Goal: Transaction & Acquisition: Purchase product/service

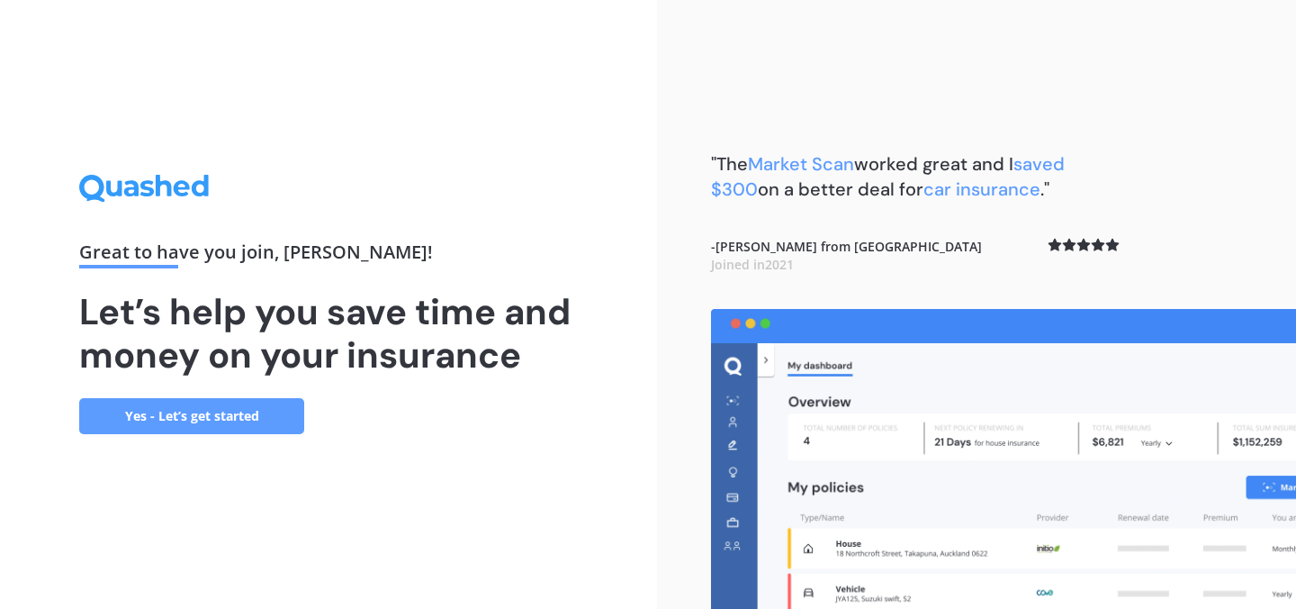
click at [216, 413] on link "Yes - Let’s get started" at bounding box center [191, 416] width 225 height 36
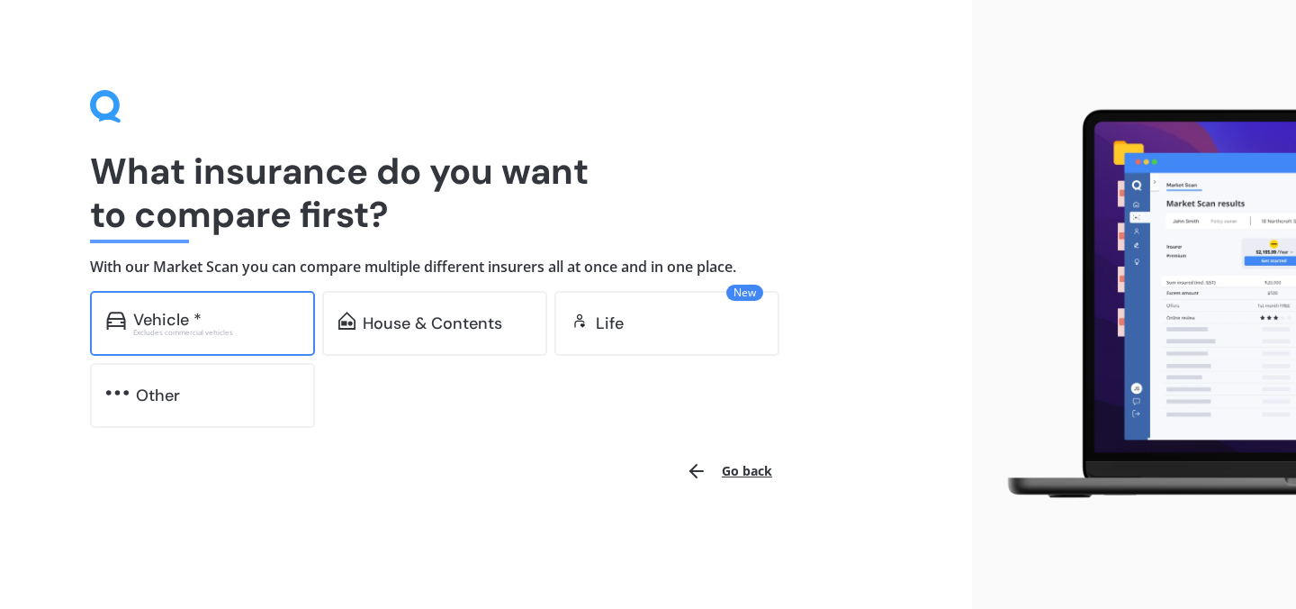
click at [232, 319] on div "Vehicle *" at bounding box center [216, 320] width 166 height 18
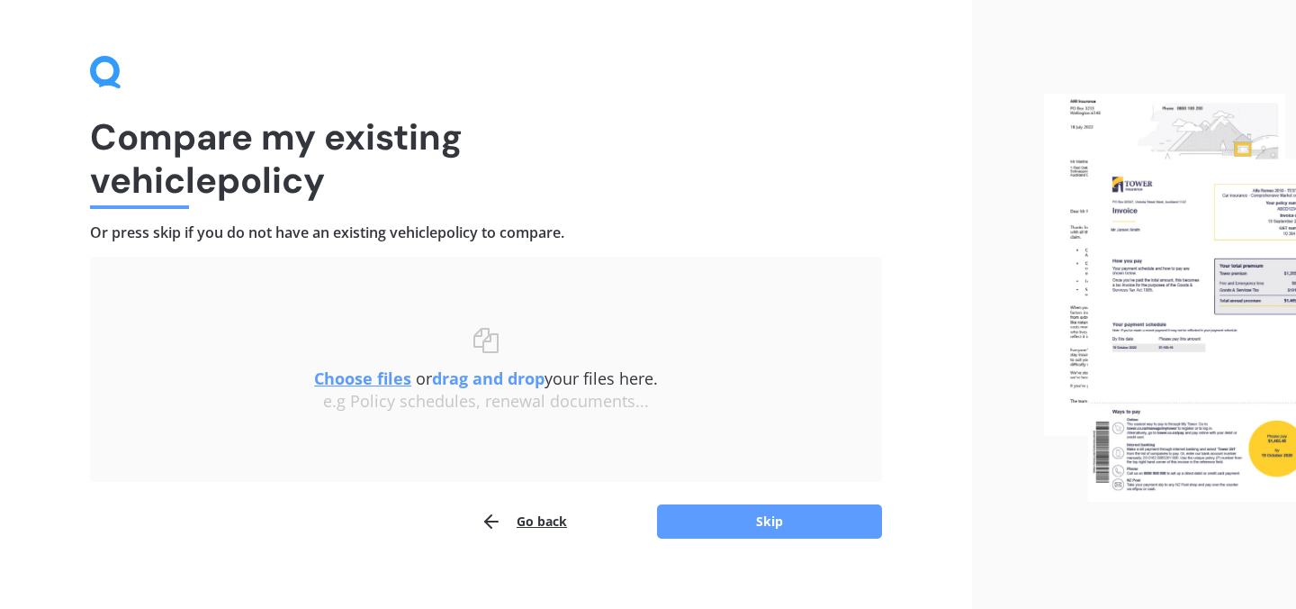
scroll to position [54, 0]
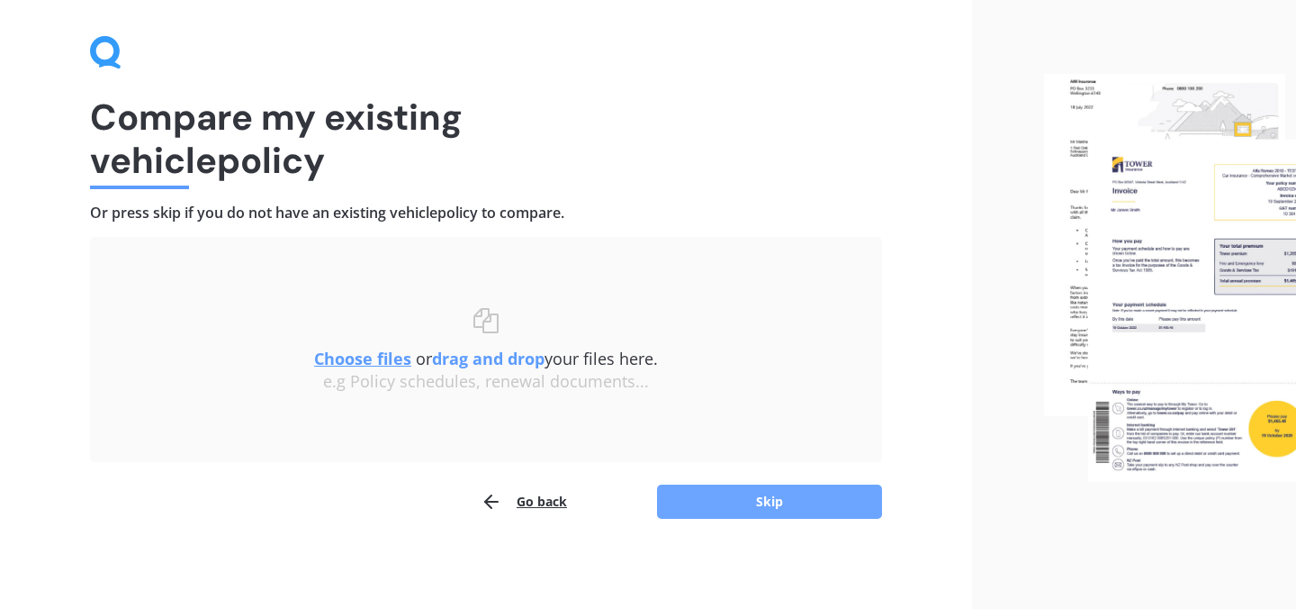
click at [788, 500] on button "Skip" at bounding box center [769, 501] width 225 height 34
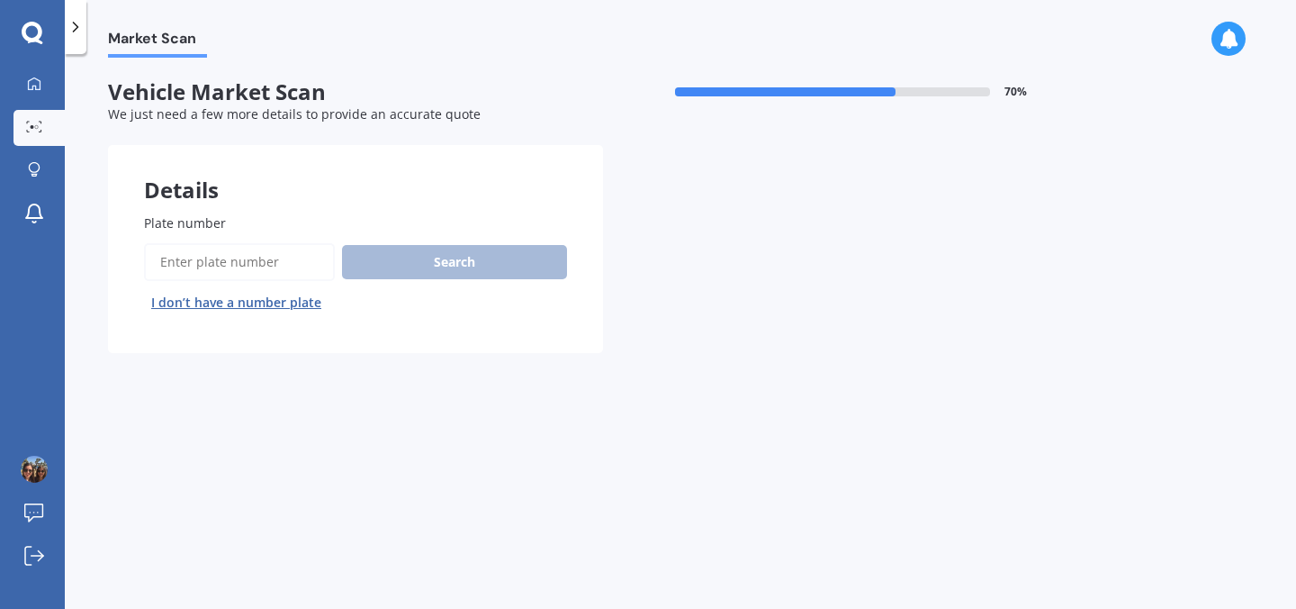
click at [272, 263] on input "Plate number" at bounding box center [239, 262] width 191 height 38
type input "jwh466"
click at [385, 276] on button "Search" at bounding box center [454, 262] width 225 height 34
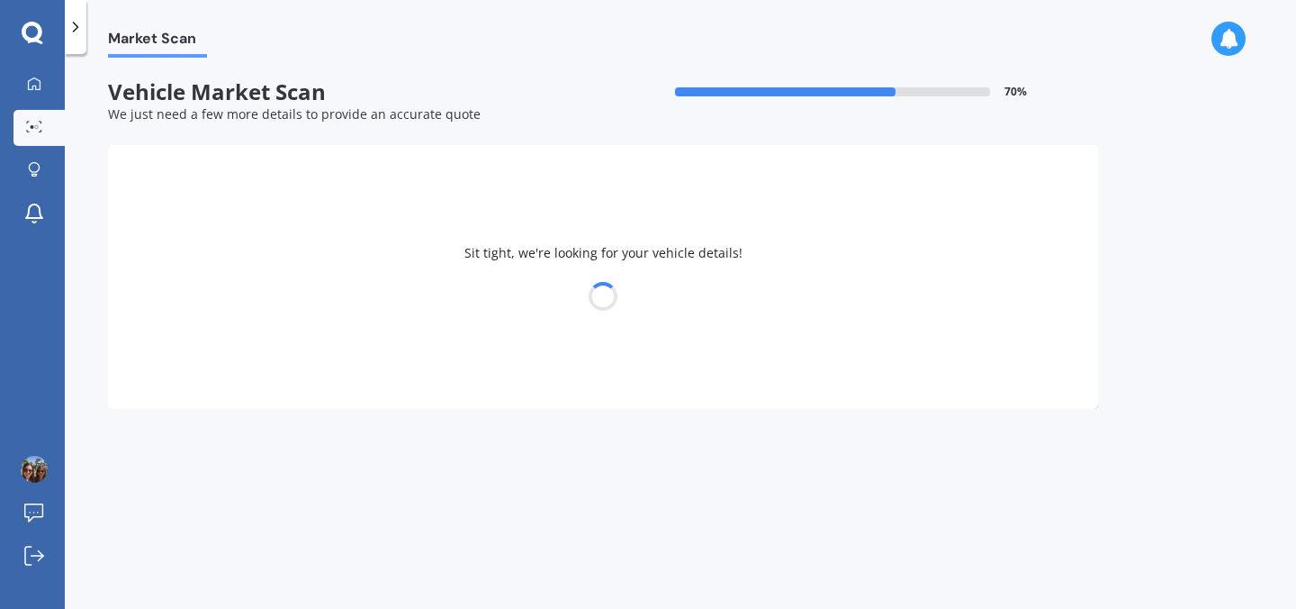
select select "TOYOTA"
select select "YARIS"
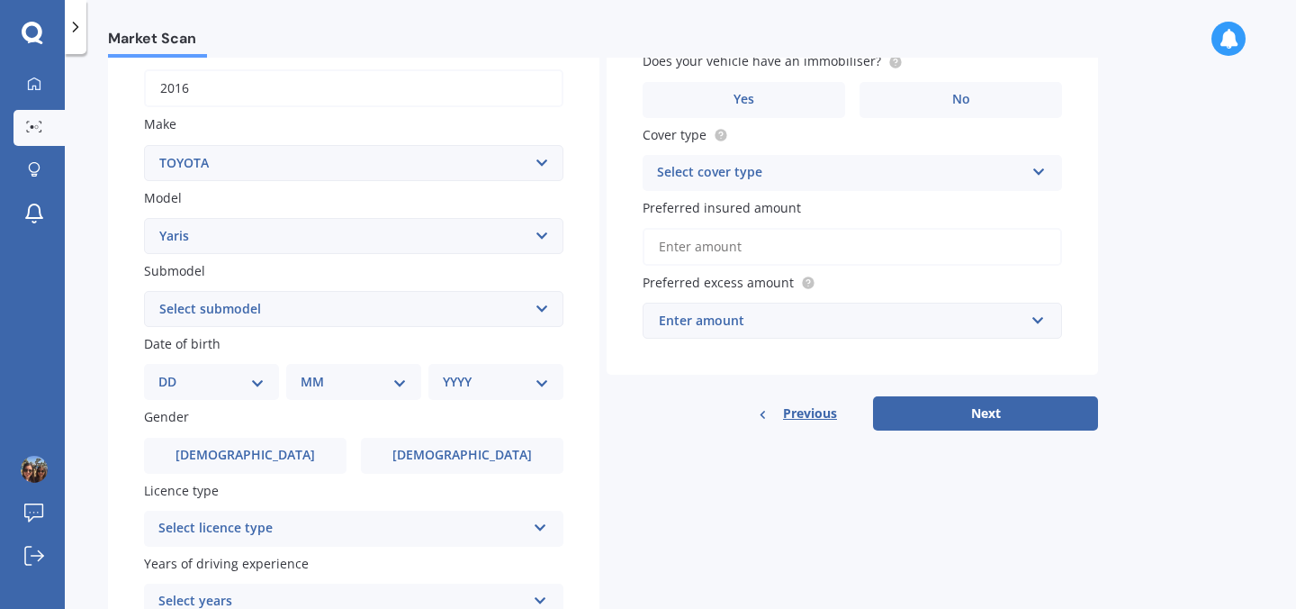
scroll to position [285, 0]
click at [259, 390] on select "DD 01 02 03 04 05 06 07 08 09 10 11 12 13 14 15 16 17 18 19 20 21 22 23 24 25 2…" at bounding box center [211, 381] width 106 height 20
click at [289, 300] on select "Select submodel (All other) Cross 1.5 GR petrol turbo GX auto GX manual Hybrid …" at bounding box center [354, 308] width 420 height 36
select select "SX AUTO"
click at [234, 389] on select "DD 01 02 03 04 05 06 07 08 09 10 11 12 13 14 15 16 17 18 19 20 21 22 23 24 25 2…" at bounding box center [211, 381] width 106 height 20
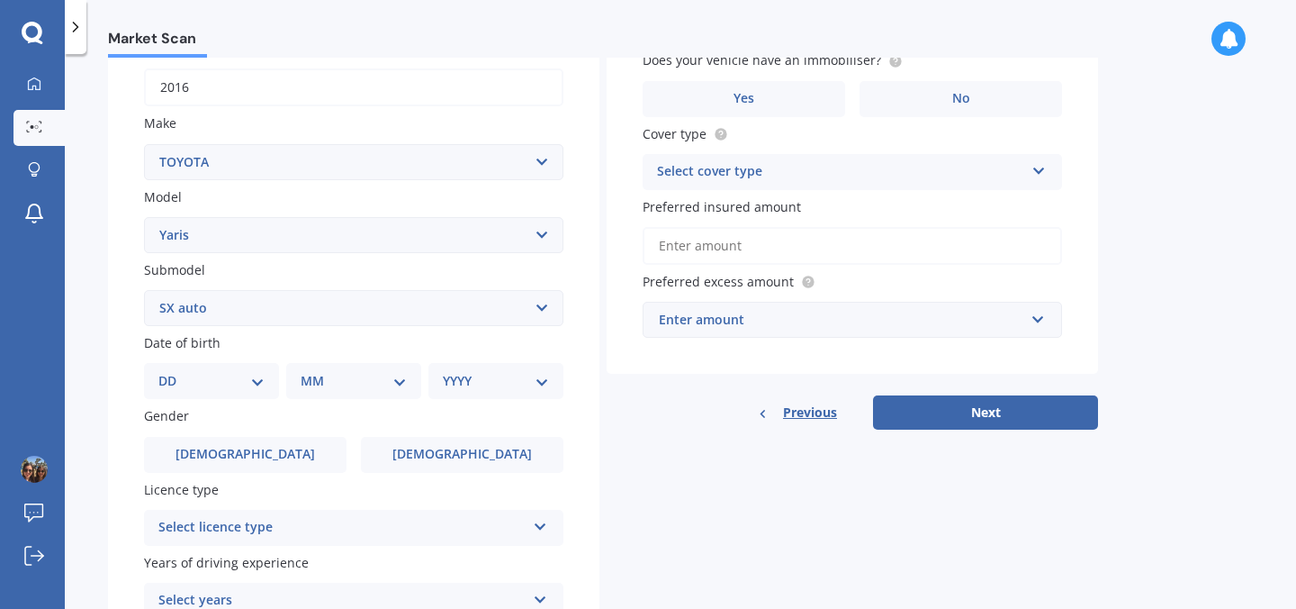
select select "04"
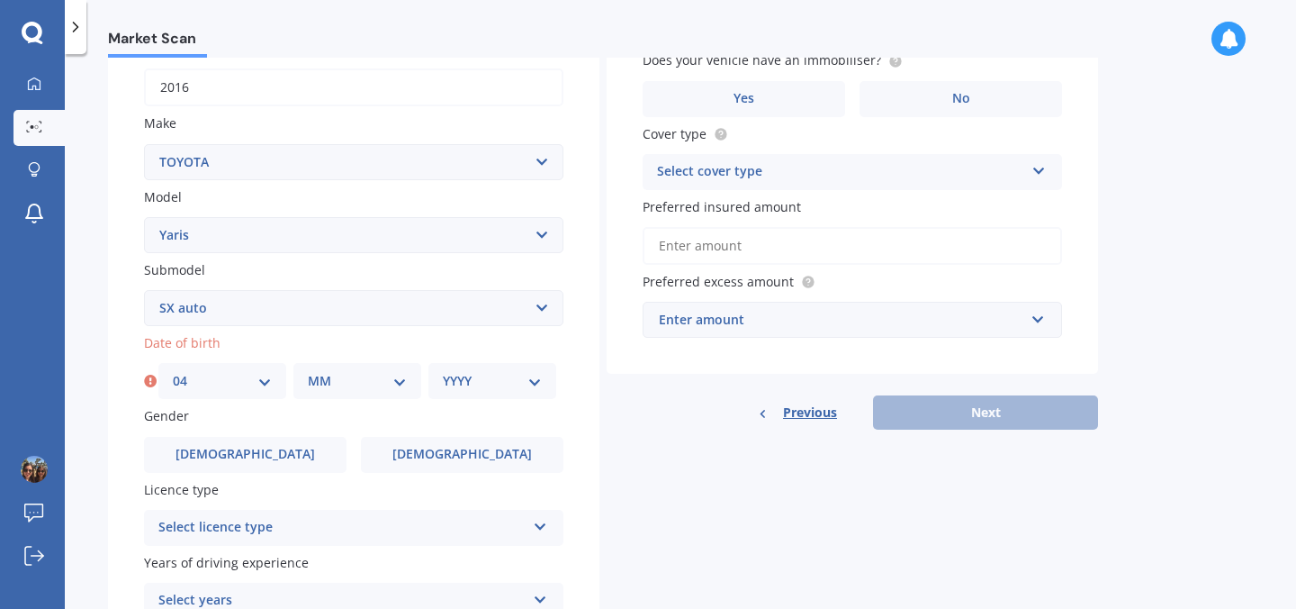
click at [327, 382] on select "MM 01 02 03 04 05 06 07 08 09 10 11 12" at bounding box center [357, 381] width 99 height 20
select select "11"
click at [480, 379] on select "YYYY 2025 2024 2023 2022 2021 2020 2019 2018 2017 2016 2015 2014 2013 2012 2011…" at bounding box center [492, 381] width 99 height 20
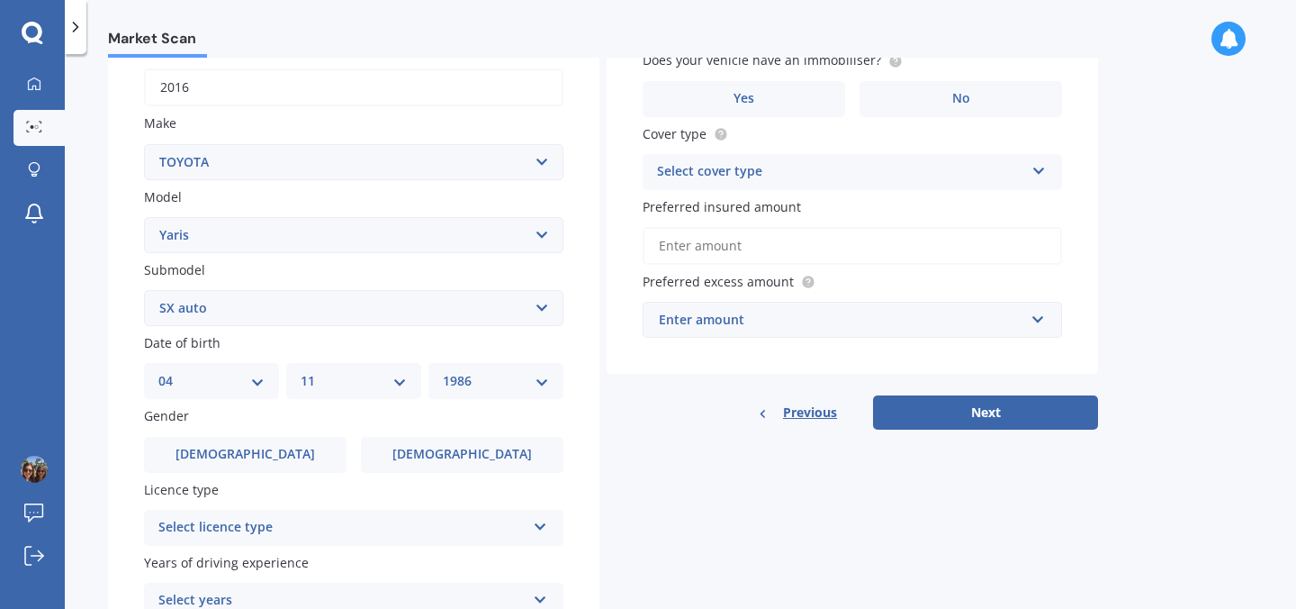
click at [492, 388] on select "YYYY 2025 2024 2023 2022 2021 2020 2019 2018 2017 2016 2015 2014 2013 2012 2011…" at bounding box center [496, 381] width 106 height 20
select select "1991"
click at [387, 452] on label "[DEMOGRAPHIC_DATA]" at bounding box center [462, 455] width 203 height 36
click at [0, 0] on input "[DEMOGRAPHIC_DATA]" at bounding box center [0, 0] width 0 height 0
click at [336, 535] on div "Select licence type" at bounding box center [341, 528] width 367 height 22
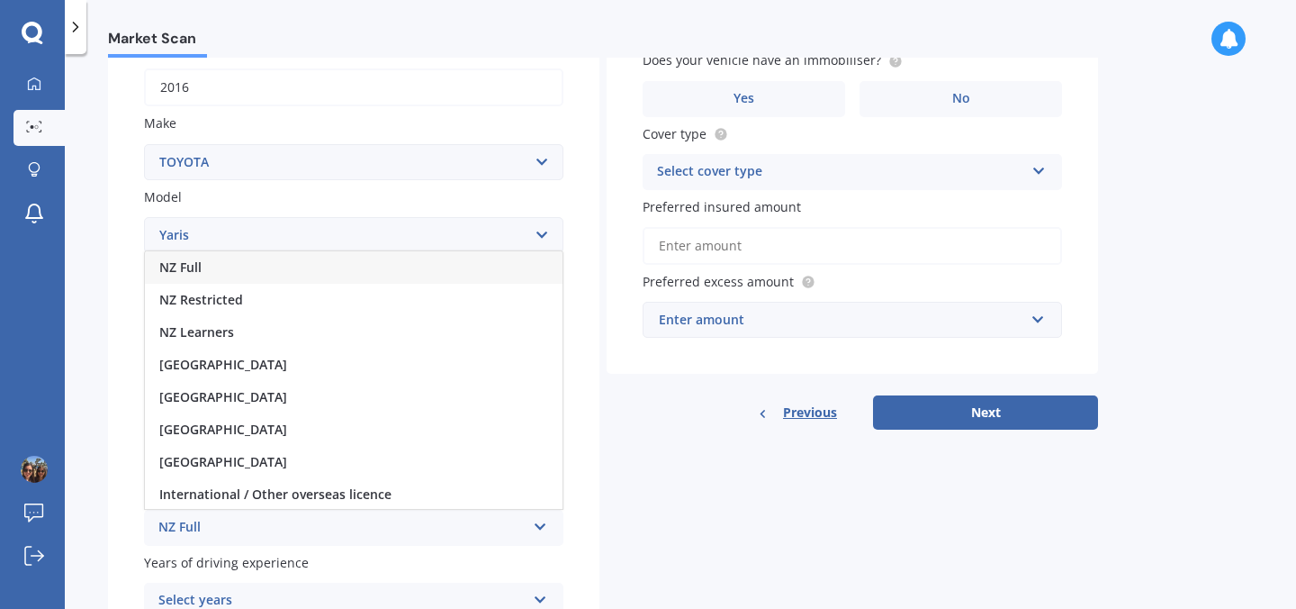
click at [306, 281] on div "NZ Full" at bounding box center [354, 267] width 418 height 32
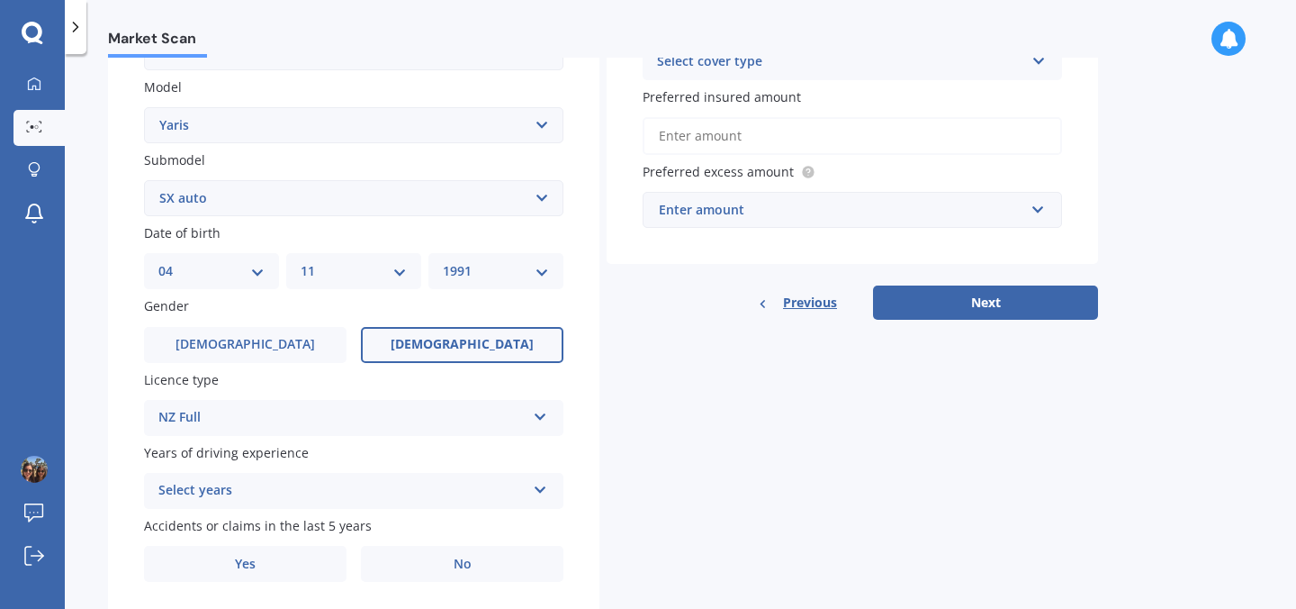
scroll to position [404, 0]
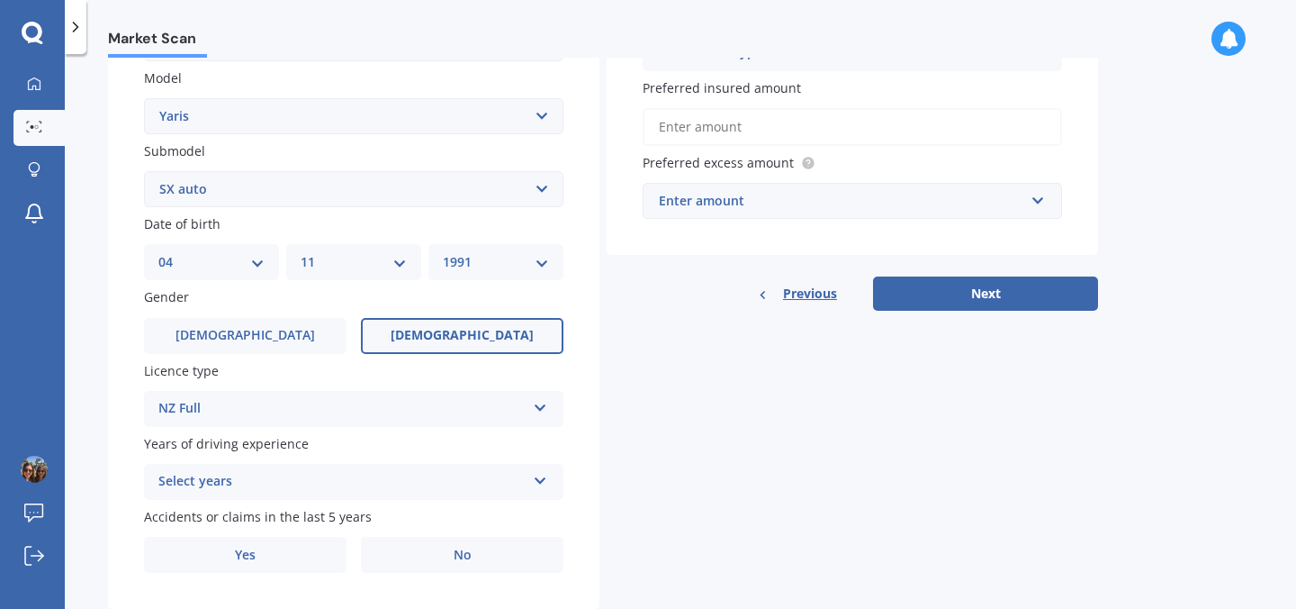
click at [296, 488] on div "Select years" at bounding box center [341, 482] width 367 height 22
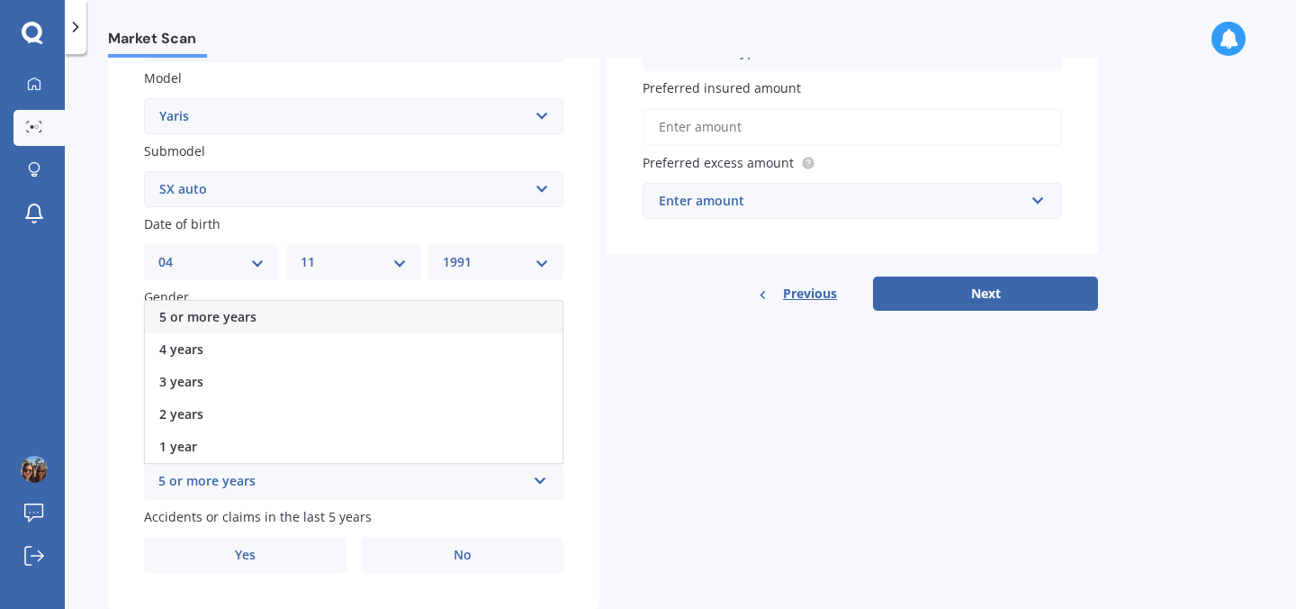
click at [294, 319] on div "5 or more years" at bounding box center [354, 317] width 418 height 32
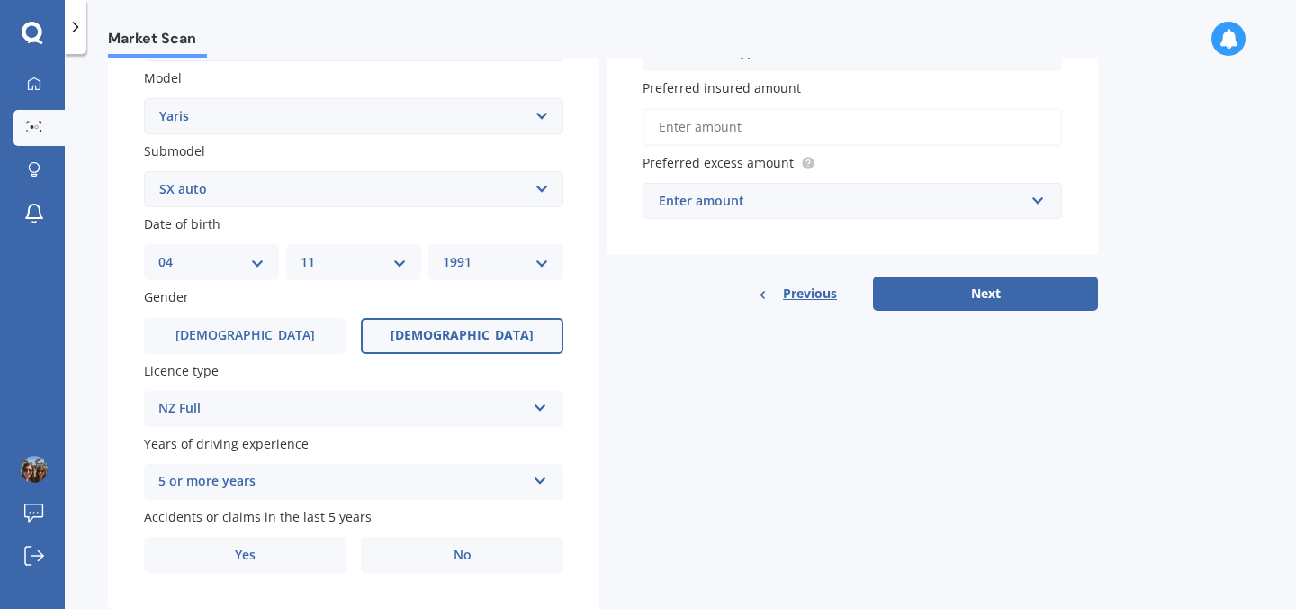
scroll to position [456, 0]
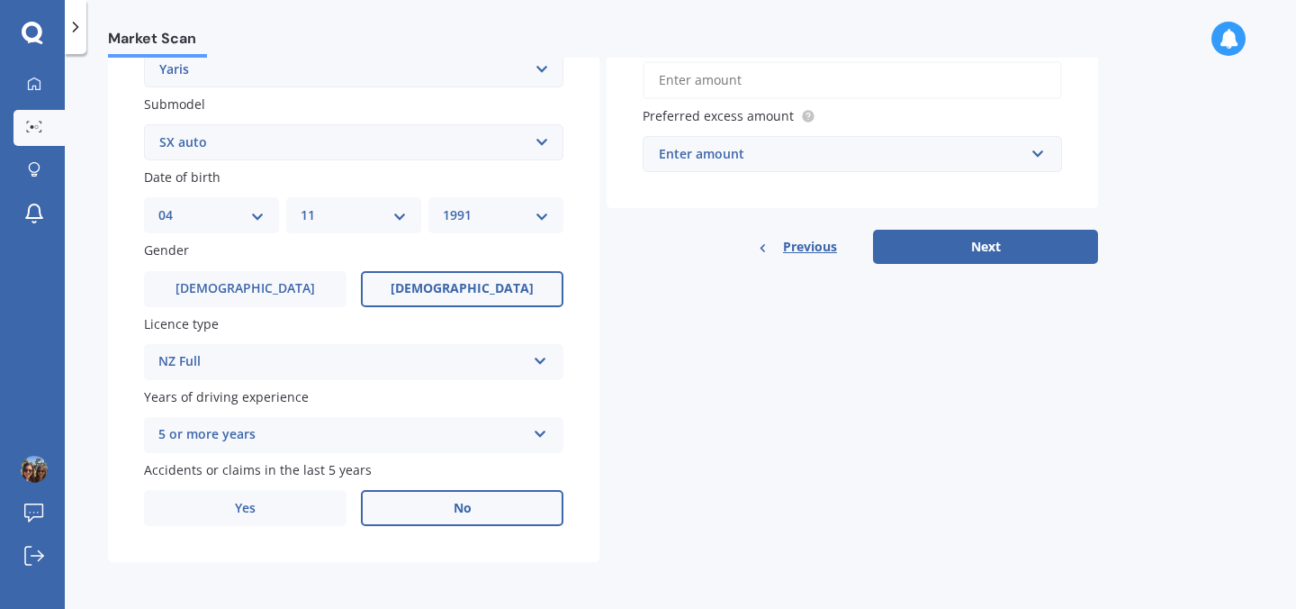
click at [422, 501] on label "No" at bounding box center [462, 508] width 203 height 36
click at [0, 0] on input "No" at bounding box center [0, 0] width 0 height 0
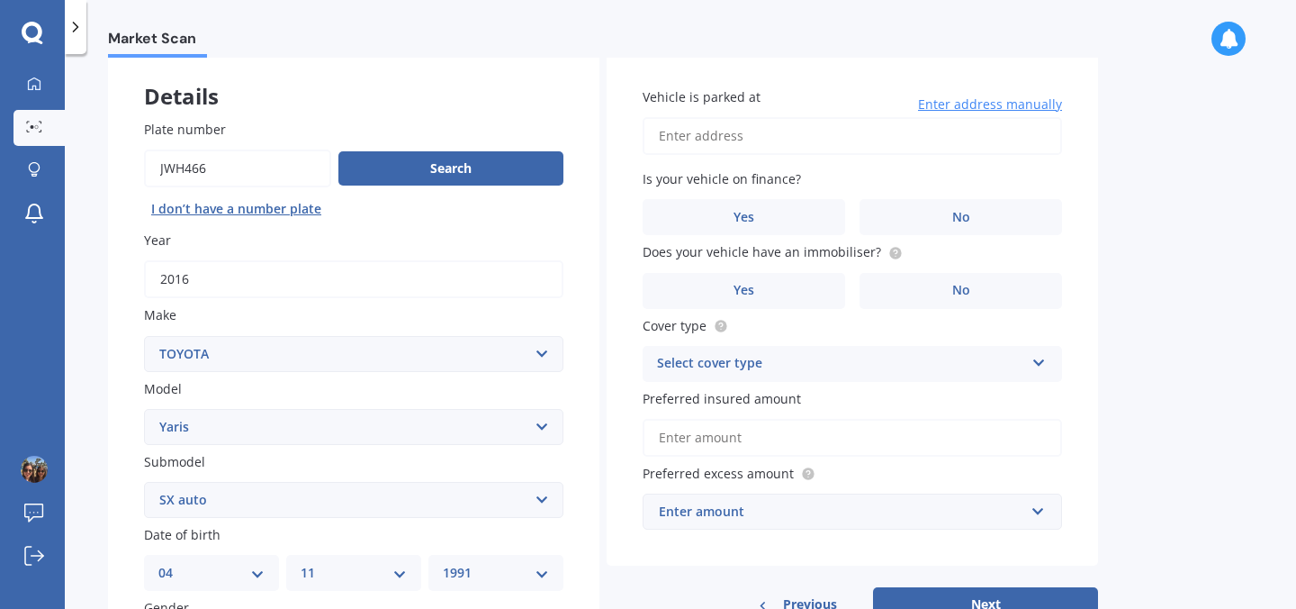
scroll to position [2, 0]
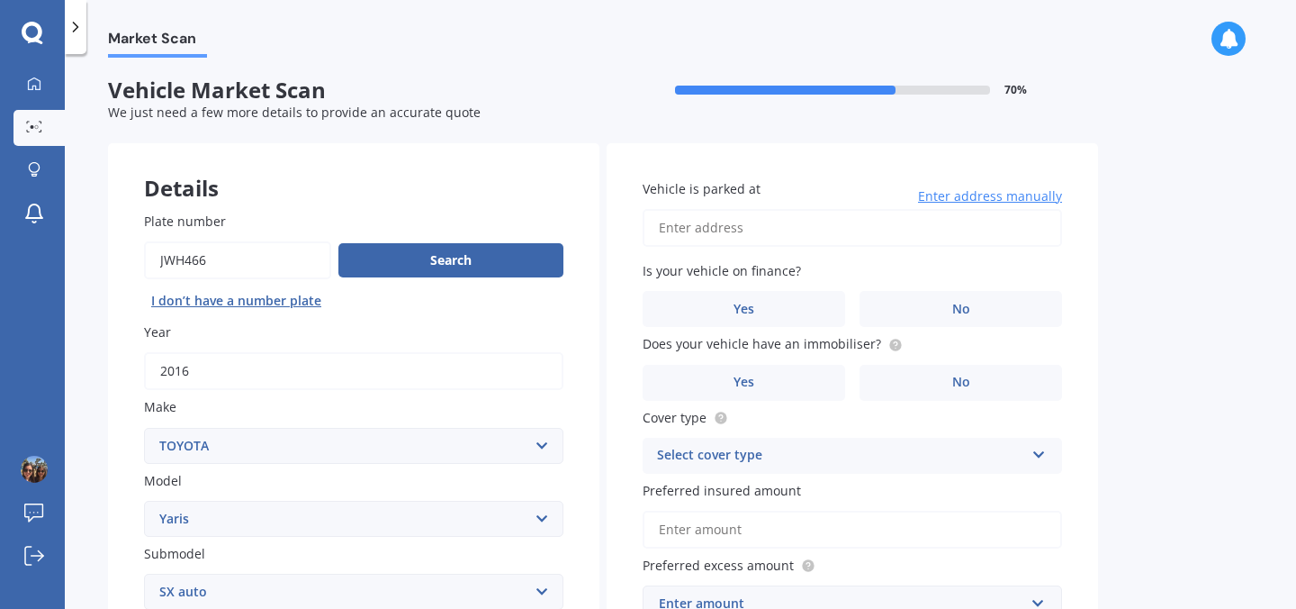
click at [744, 224] on input "Vehicle is parked at" at bounding box center [853, 228] width 420 height 38
type input "[STREET_ADDRESS][PERSON_NAME]"
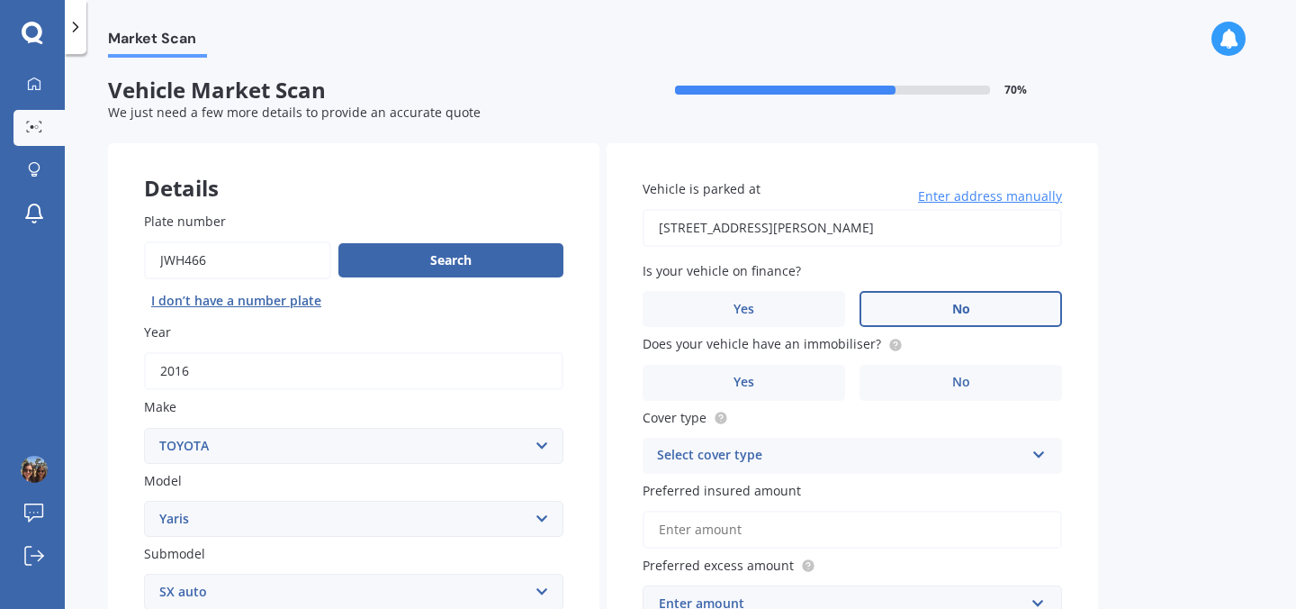
click at [887, 310] on label "No" at bounding box center [961, 309] width 203 height 36
click at [0, 0] on input "No" at bounding box center [0, 0] width 0 height 0
click at [890, 385] on label "No" at bounding box center [961, 383] width 203 height 36
click at [0, 0] on input "No" at bounding box center [0, 0] width 0 height 0
click at [866, 465] on div "Select cover type" at bounding box center [840, 456] width 367 height 22
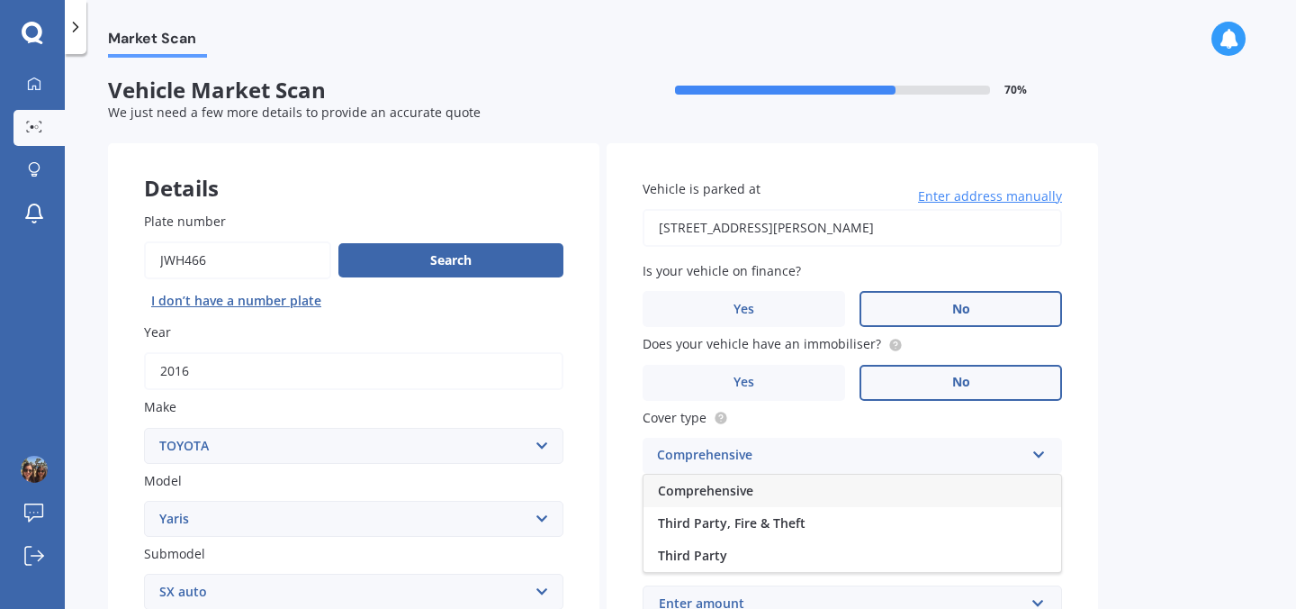
click at [799, 500] on div "Comprehensive" at bounding box center [853, 490] width 418 height 32
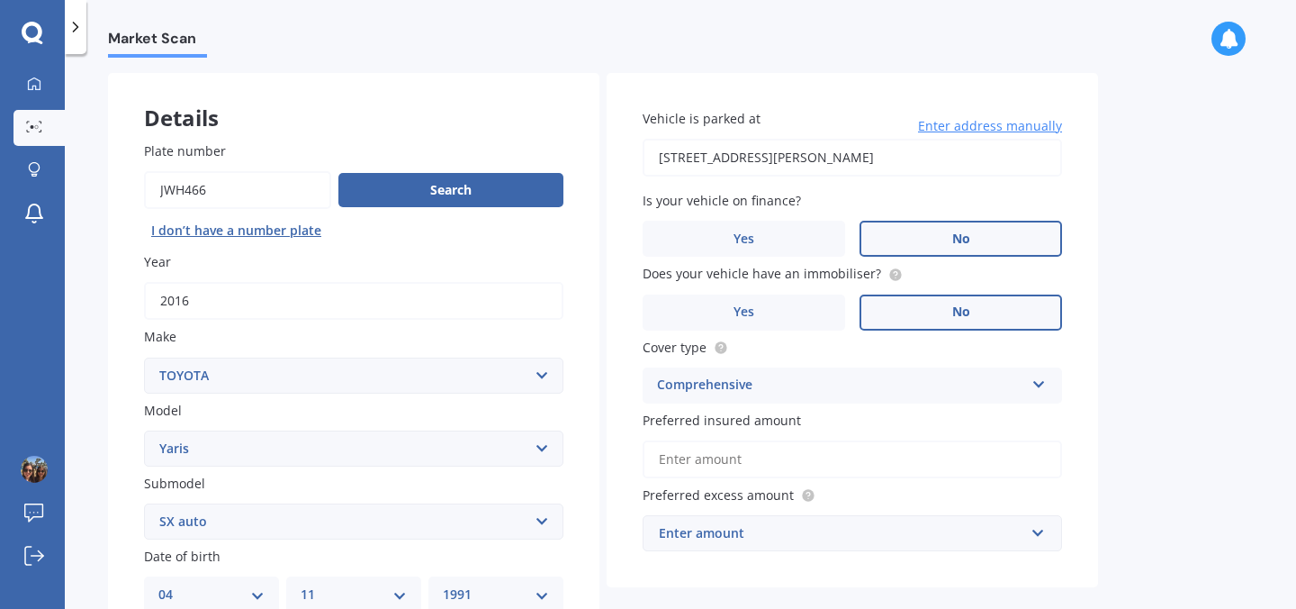
scroll to position [76, 0]
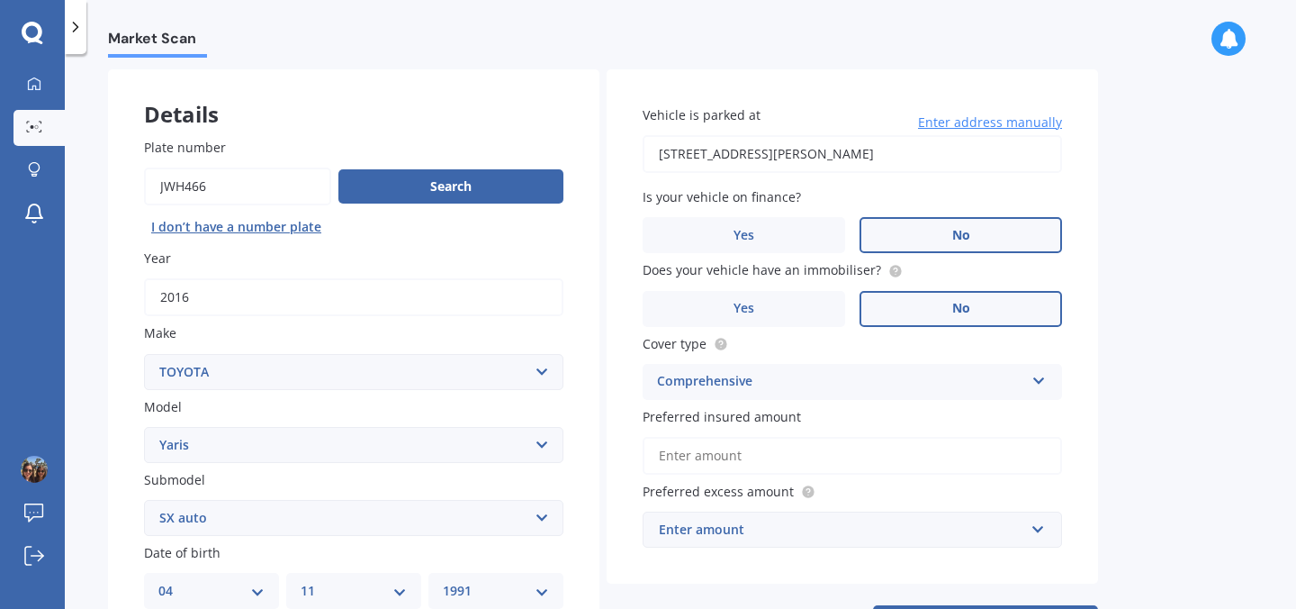
click at [796, 456] on input "Preferred insured amount" at bounding box center [853, 456] width 420 height 38
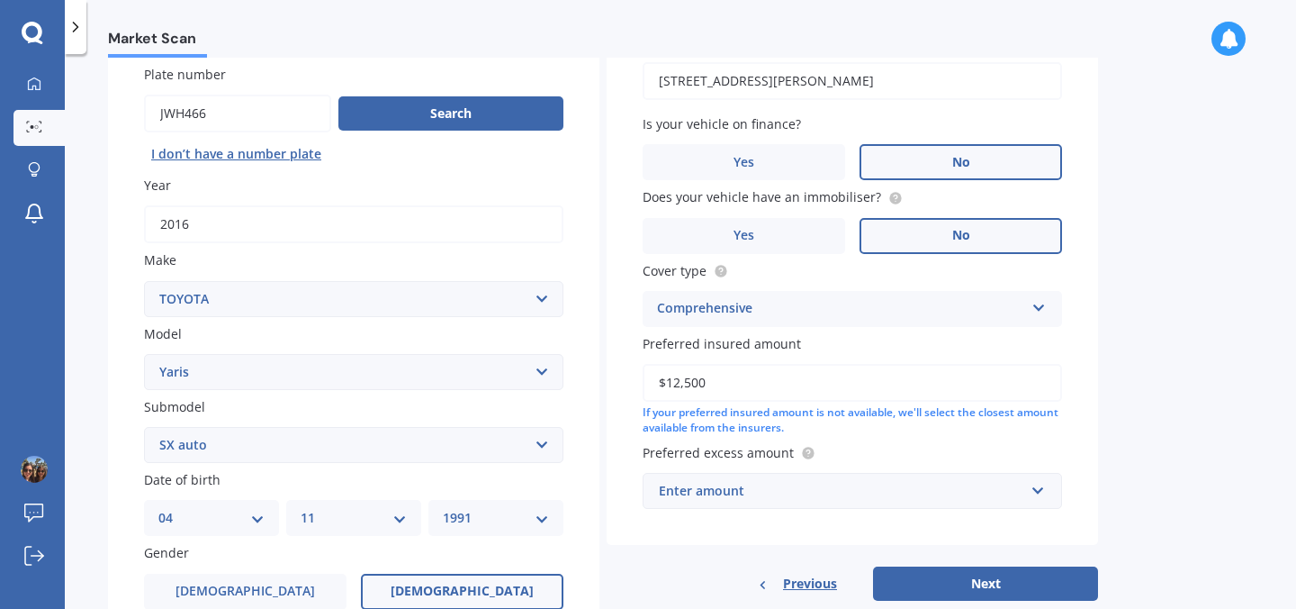
scroll to position [200, 0]
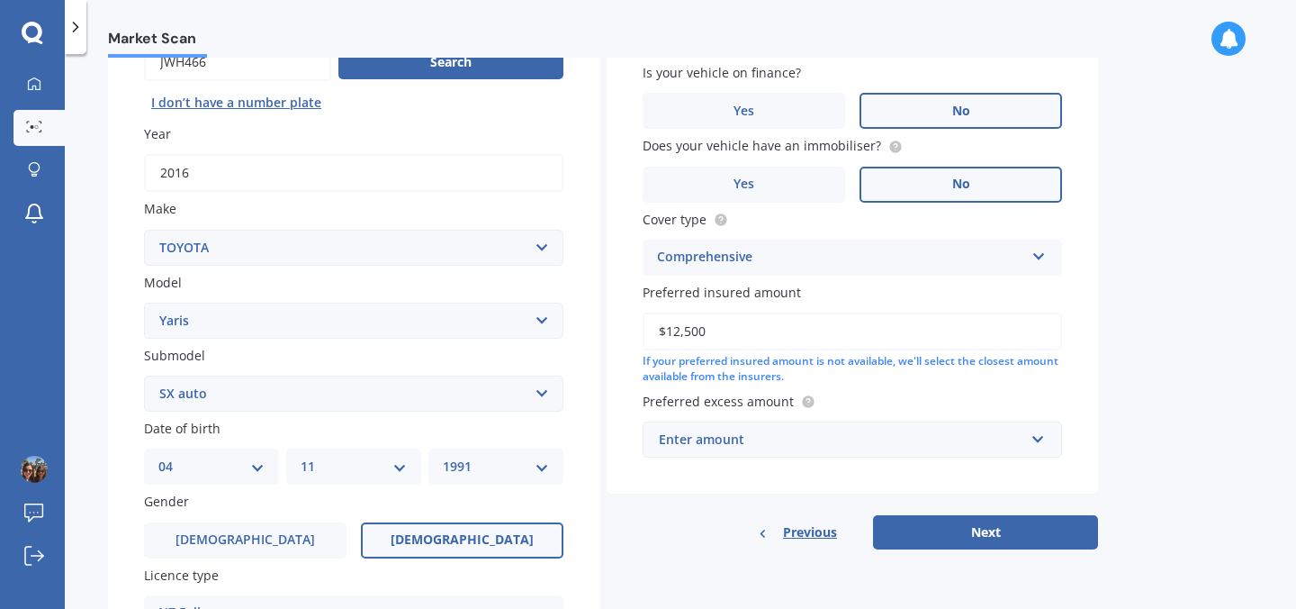
type input "$12,500"
click at [825, 429] on input "text" at bounding box center [846, 439] width 403 height 34
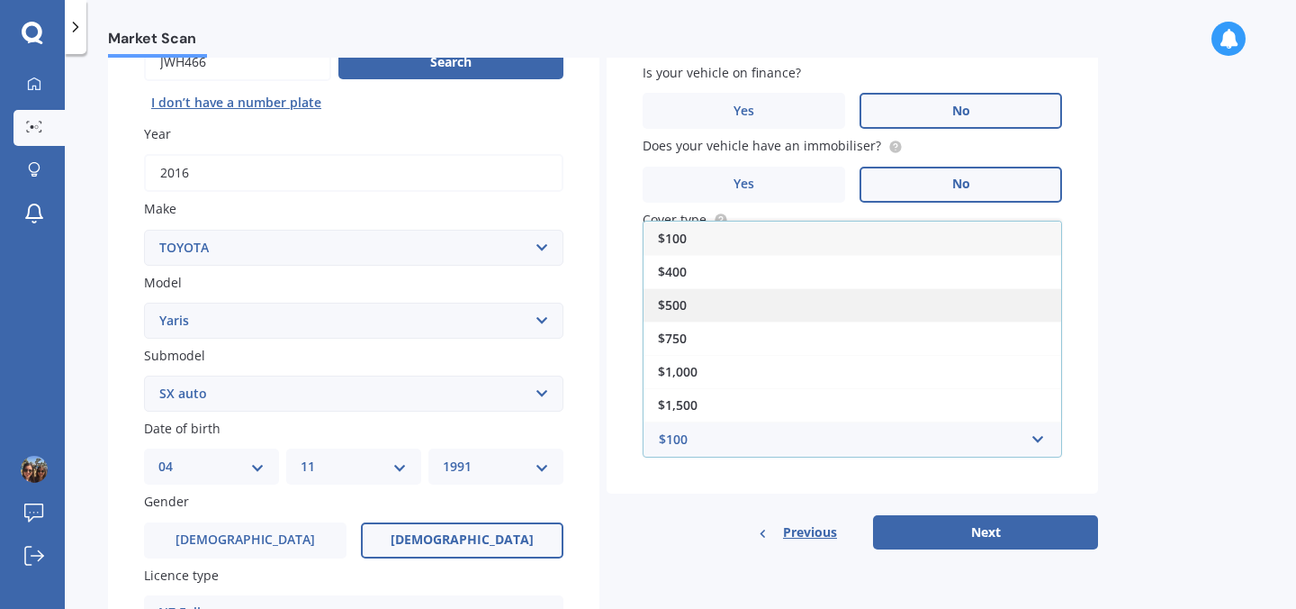
click at [765, 304] on div "$500" at bounding box center [853, 304] width 418 height 33
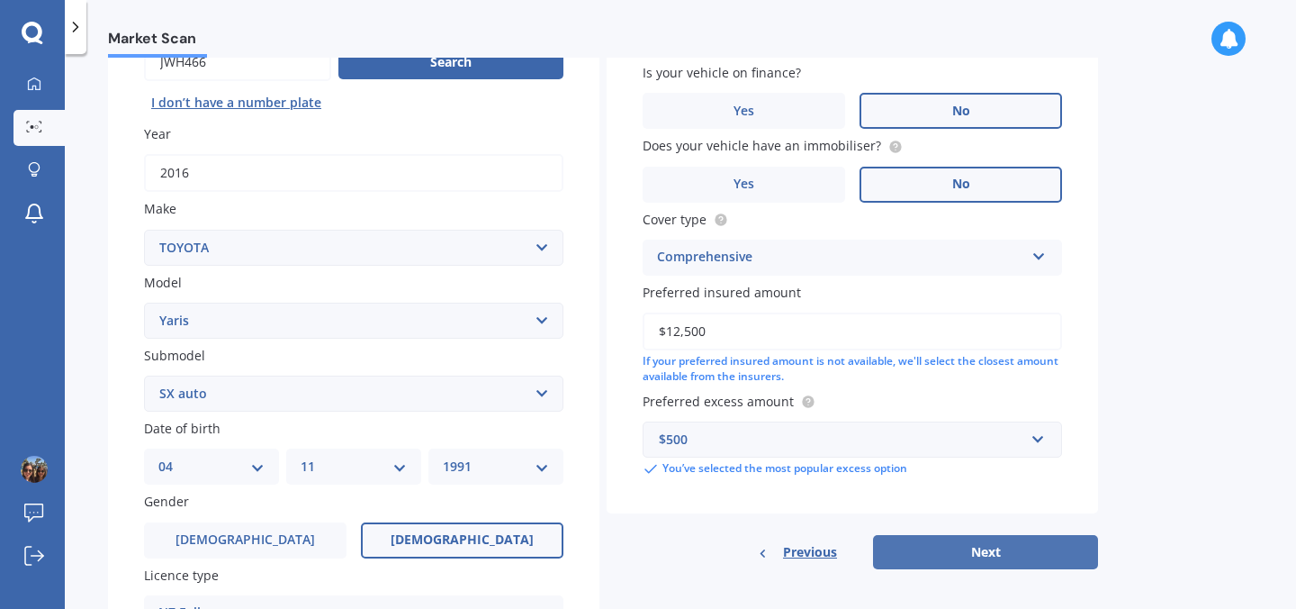
click at [909, 552] on button "Next" at bounding box center [985, 552] width 225 height 34
select select "04"
select select "11"
select select "1991"
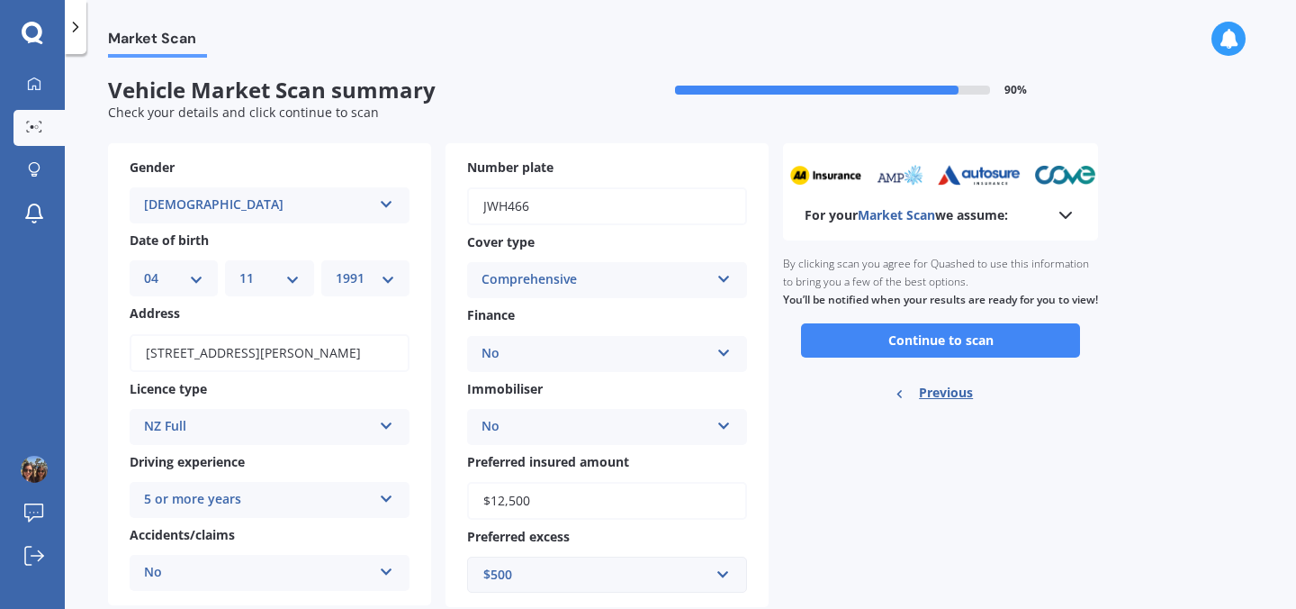
scroll to position [0, 0]
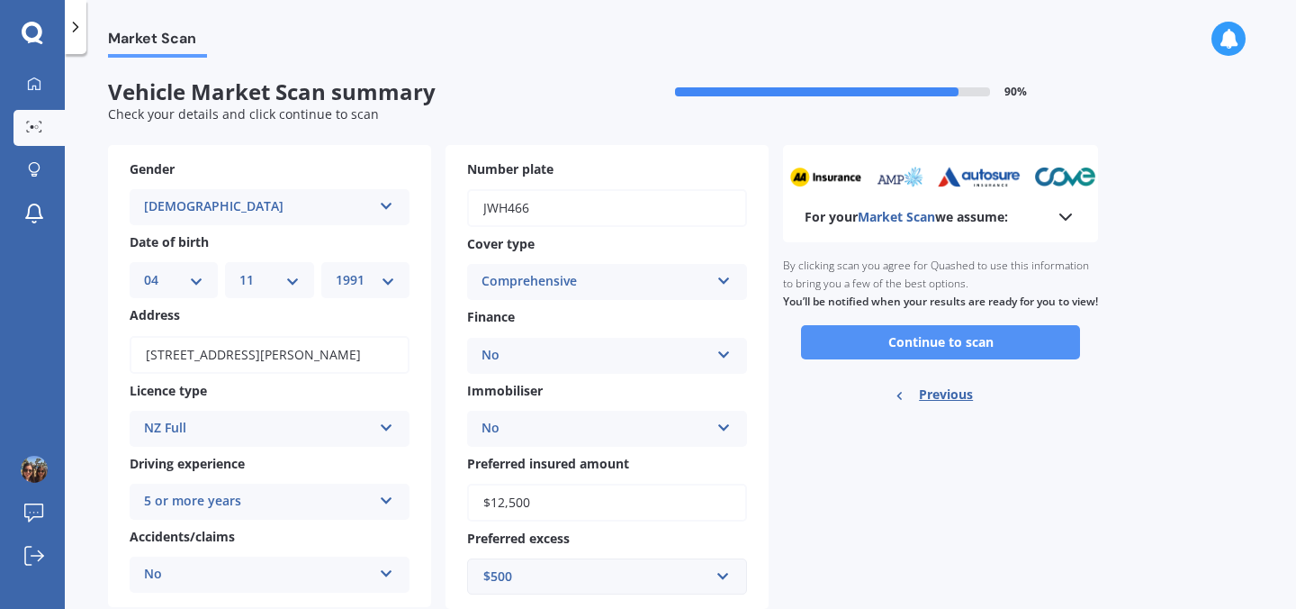
click at [863, 359] on button "Continue to scan" at bounding box center [940, 342] width 279 height 34
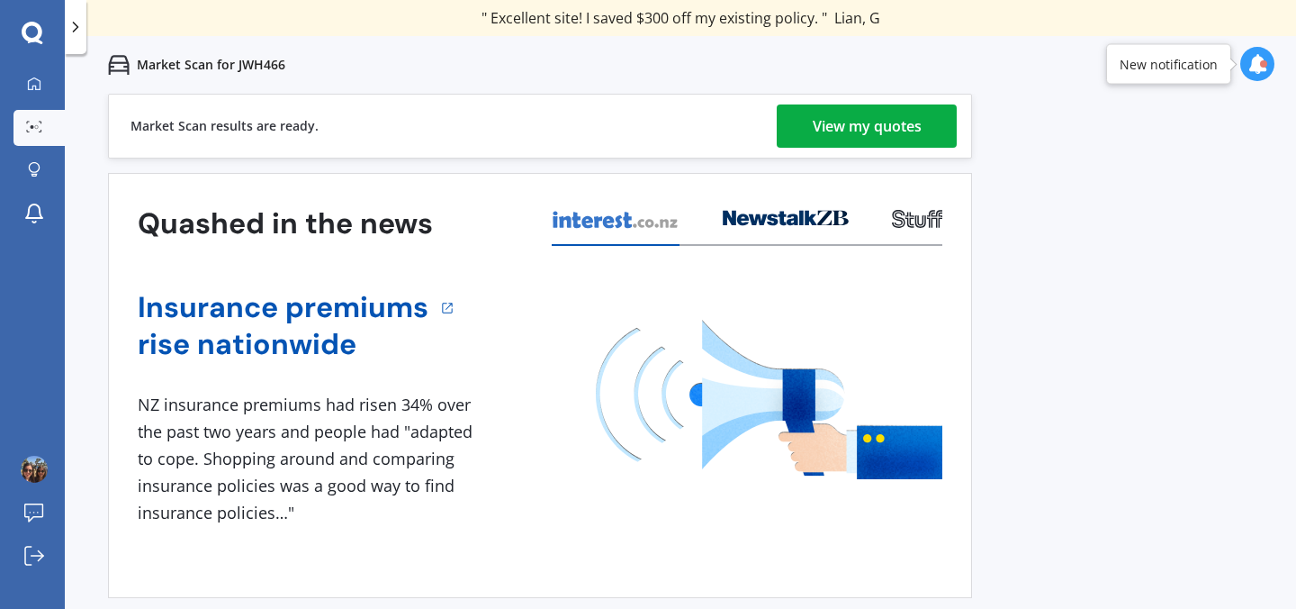
click at [853, 114] on div "View my quotes" at bounding box center [867, 125] width 109 height 43
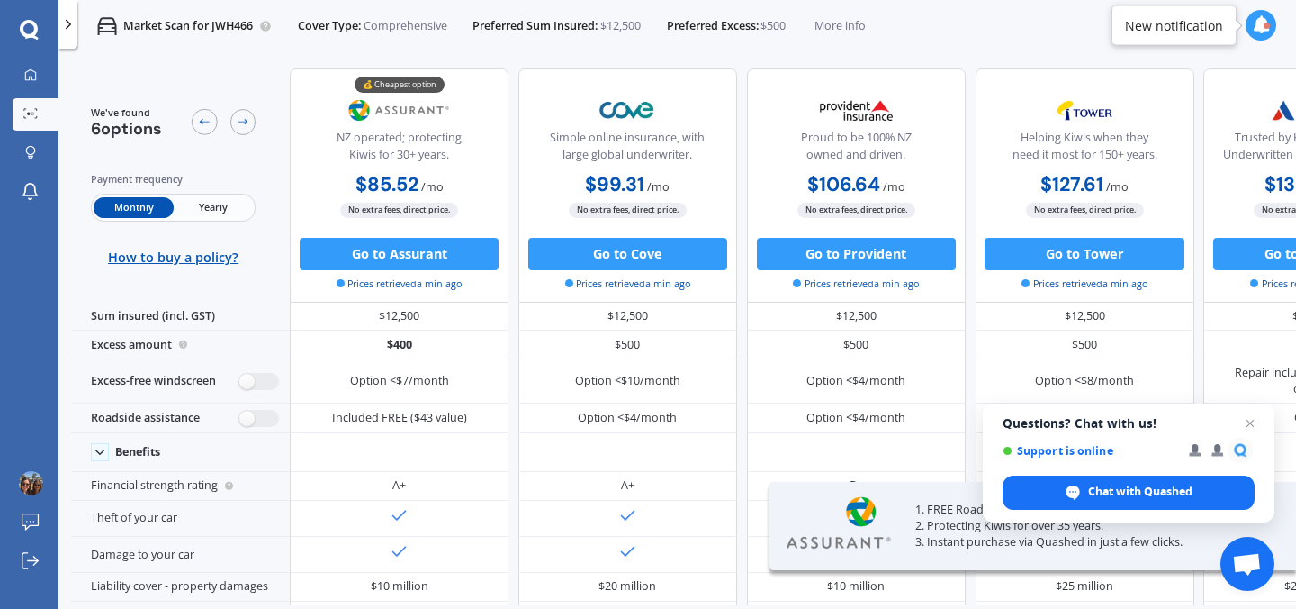
click at [222, 211] on span "Yearly" at bounding box center [213, 207] width 79 height 21
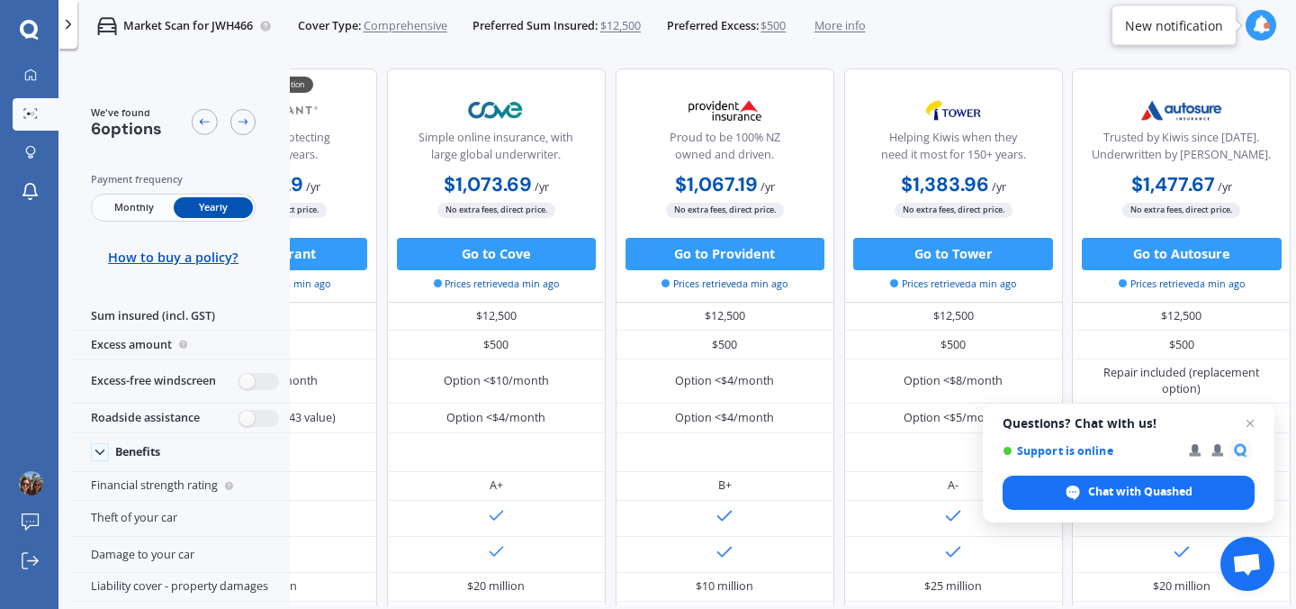
scroll to position [0, 402]
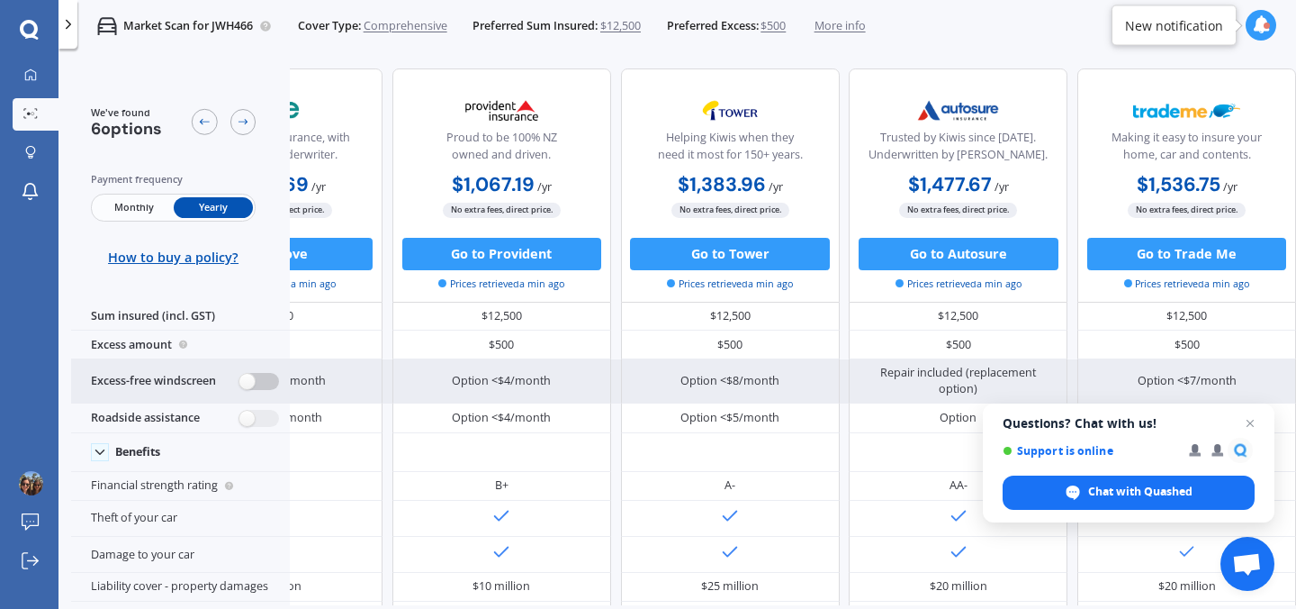
click at [239, 378] on label at bounding box center [259, 381] width 40 height 17
radio input "true"
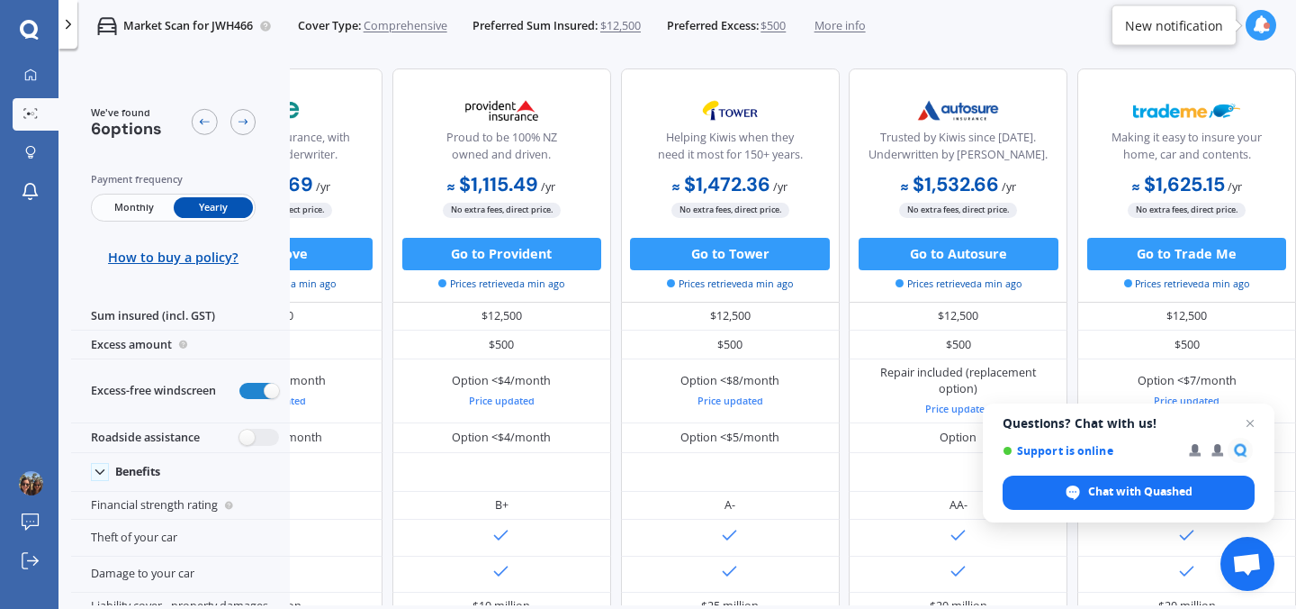
click at [25, 31] on icon at bounding box center [30, 30] width 20 height 21
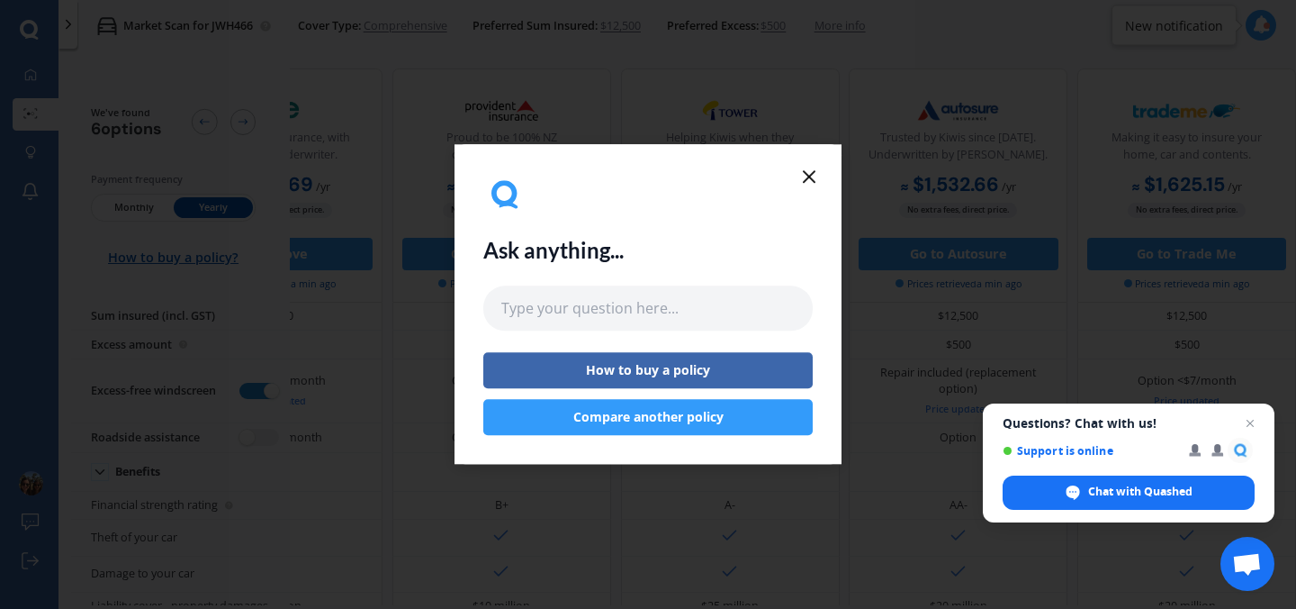
click at [803, 168] on icon at bounding box center [810, 177] width 22 height 22
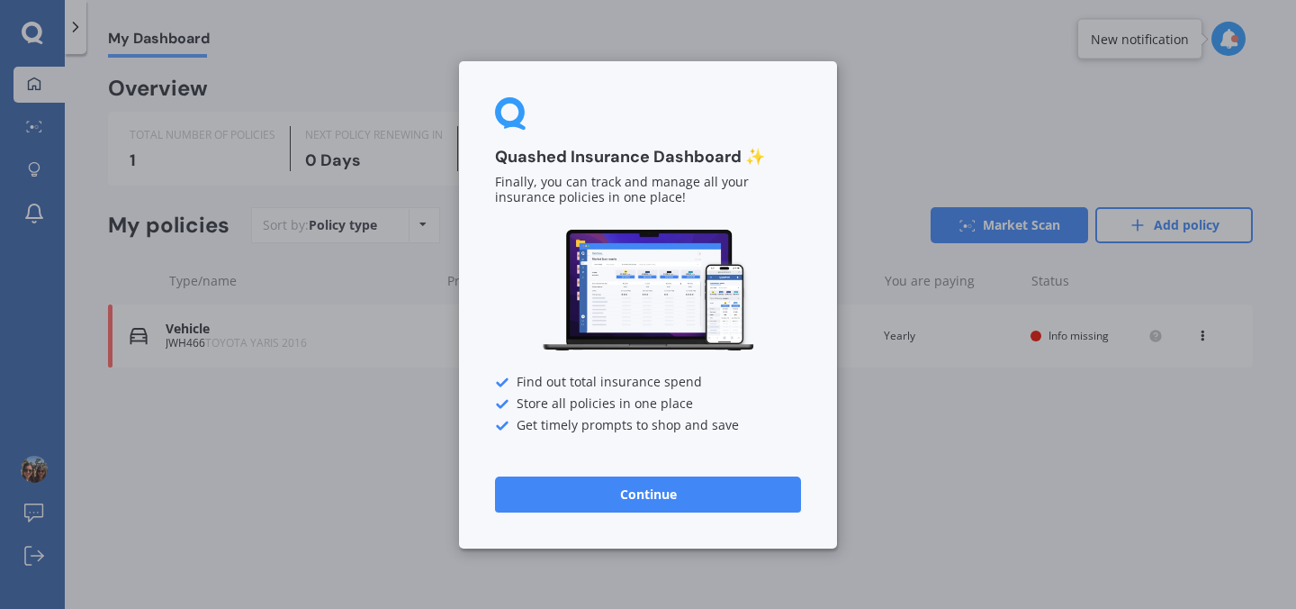
click at [216, 196] on div "Quashed Insurance Dashboard ✨ Finally, you can track and manage all your insura…" at bounding box center [648, 304] width 1296 height 609
click at [566, 486] on button "Continue" at bounding box center [648, 493] width 306 height 36
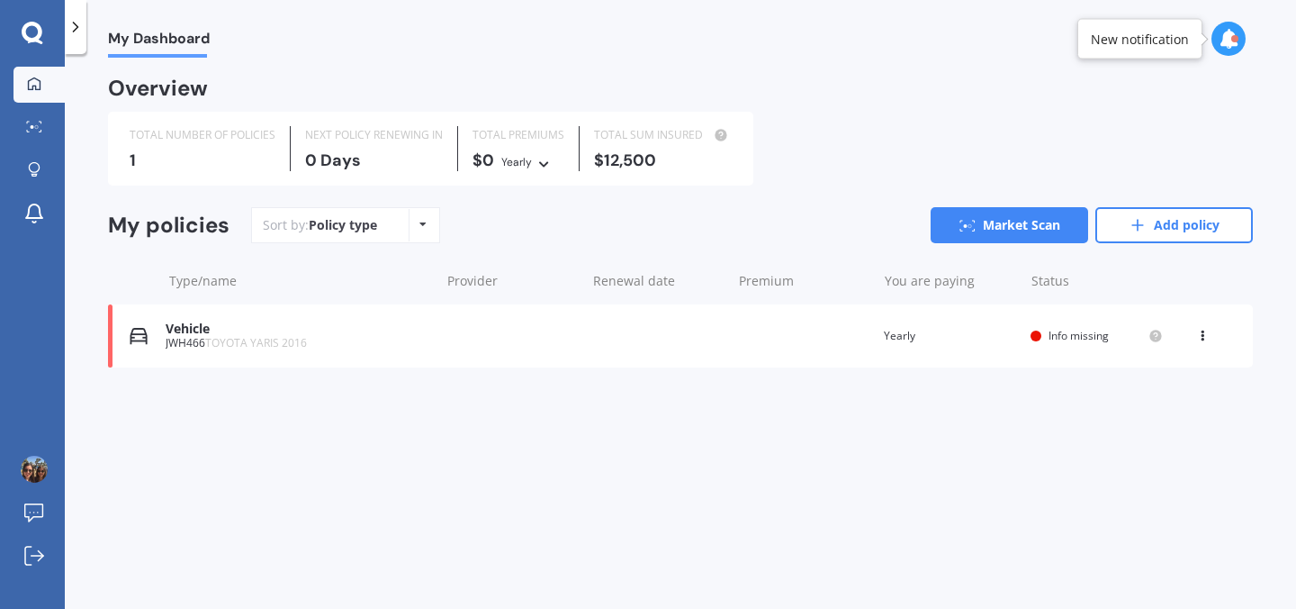
click at [36, 33] on icon at bounding box center [33, 33] width 22 height 23
click at [70, 31] on icon at bounding box center [76, 27] width 18 height 18
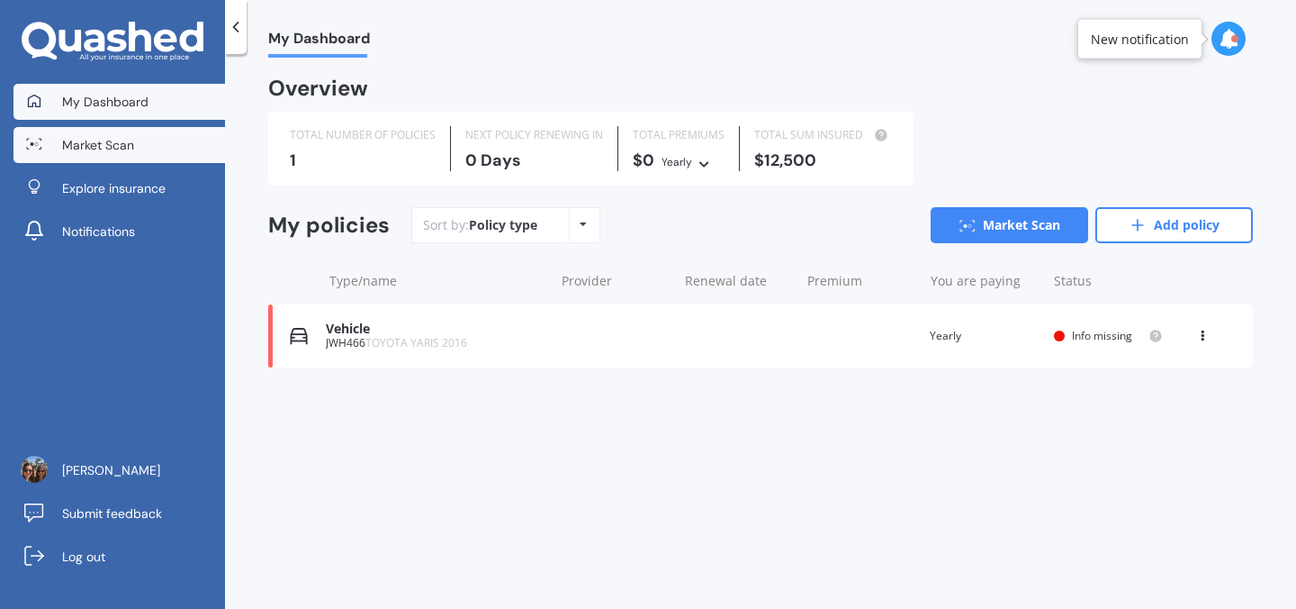
click at [102, 153] on span "Market Scan" at bounding box center [98, 145] width 72 height 18
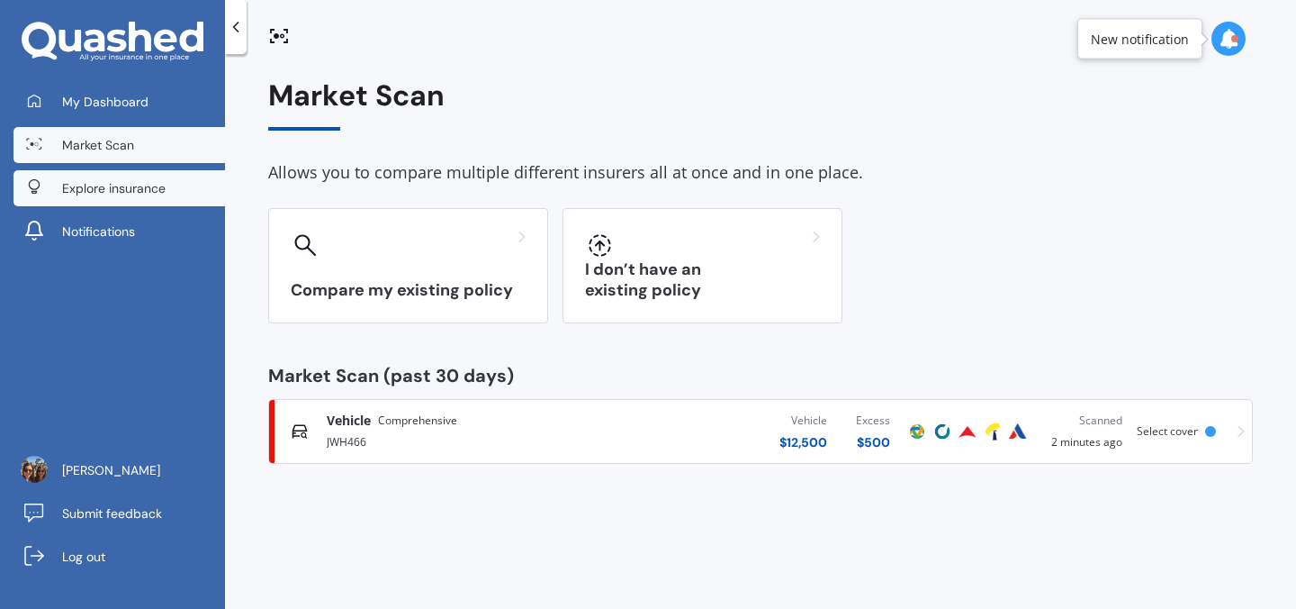
click at [44, 180] on div at bounding box center [34, 187] width 27 height 17
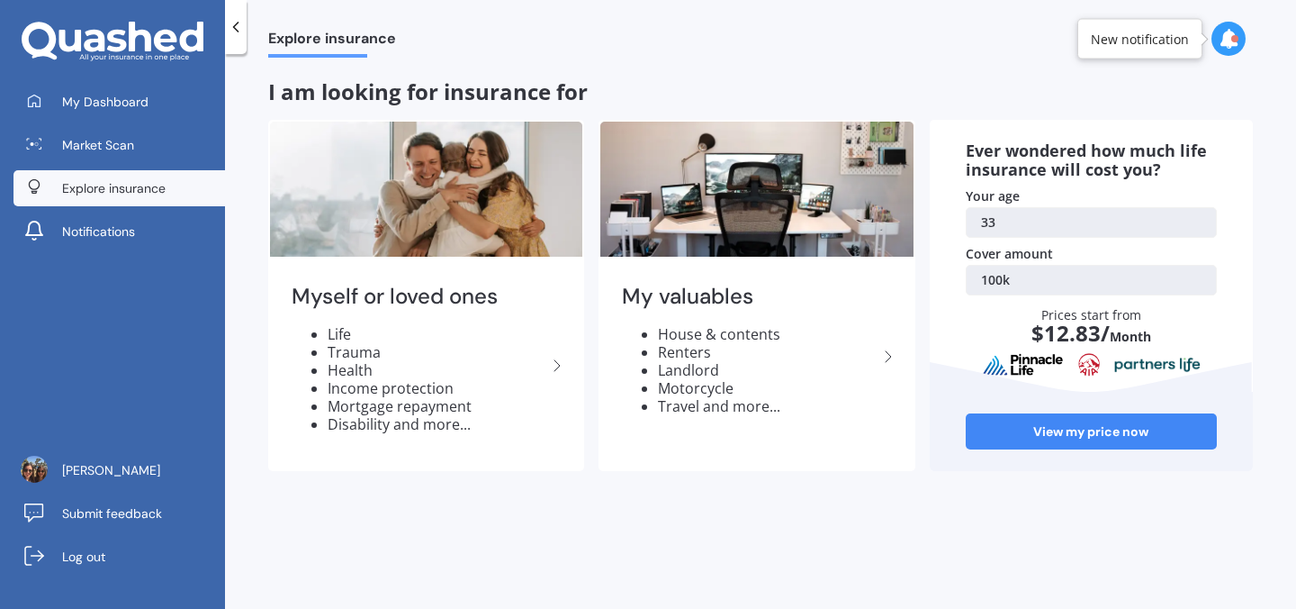
click at [103, 39] on icon at bounding box center [94, 41] width 21 height 23
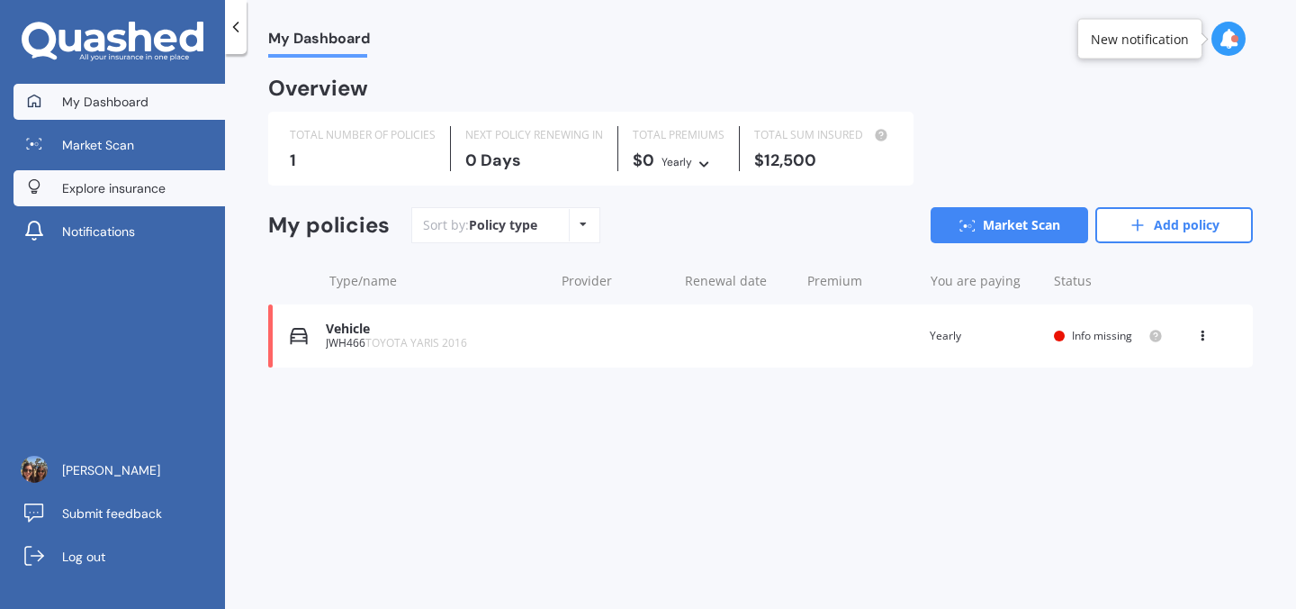
click at [90, 183] on span "Explore insurance" at bounding box center [114, 188] width 104 height 18
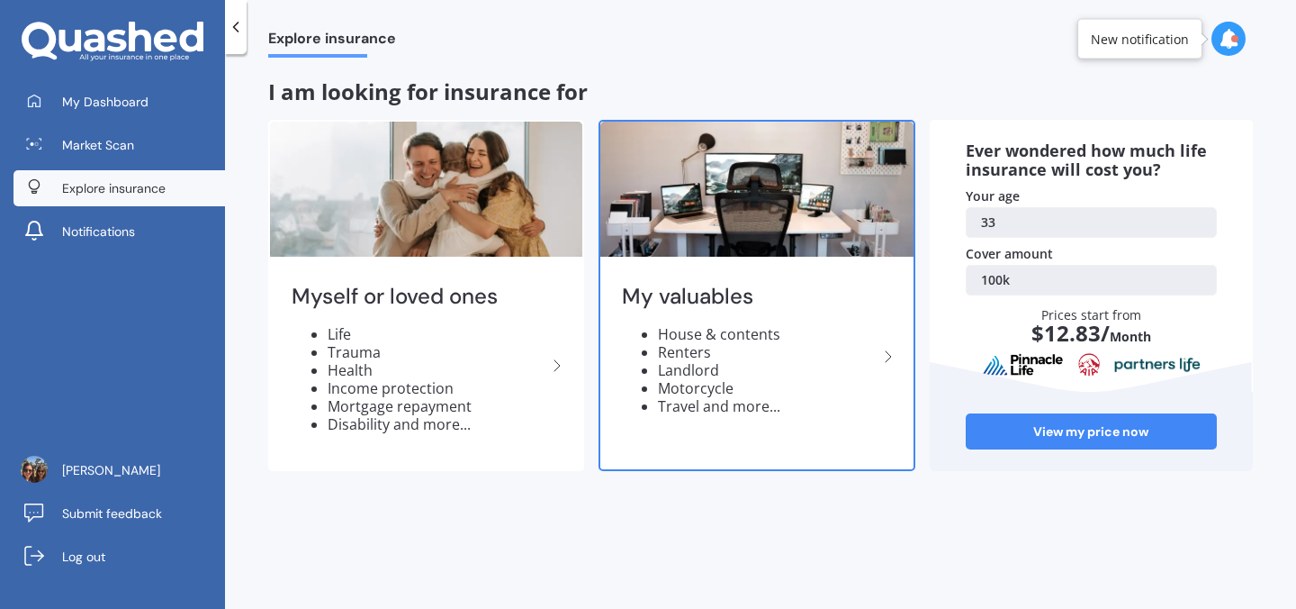
click at [683, 299] on h2 "My valuables" at bounding box center [749, 297] width 255 height 28
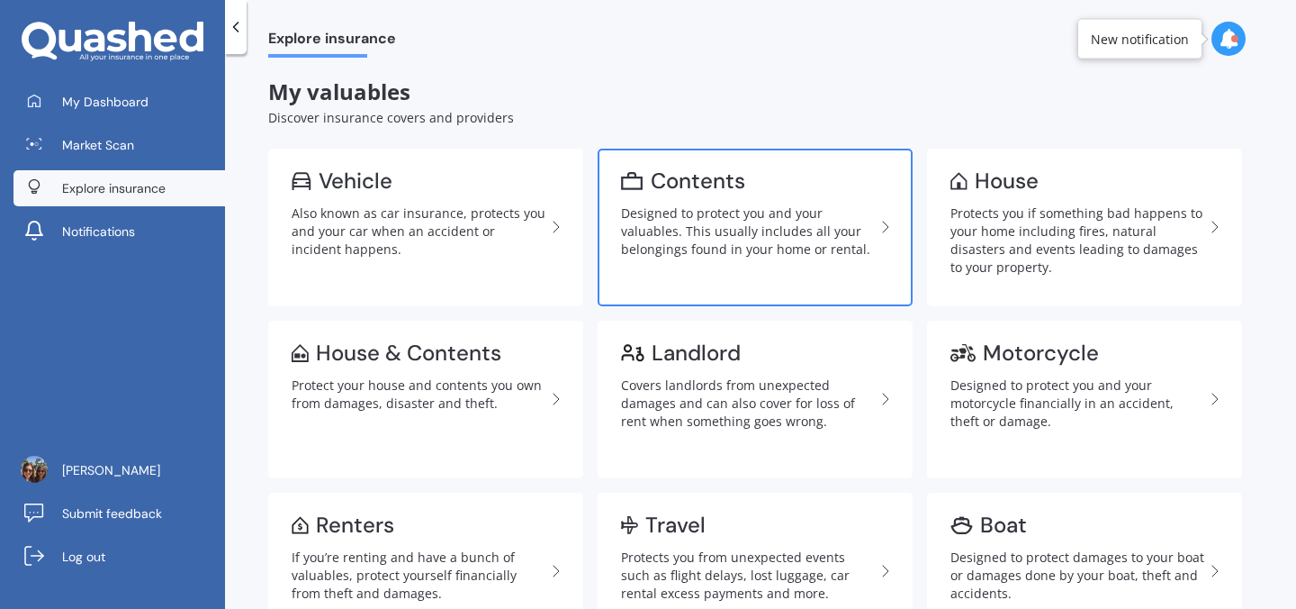
click at [672, 246] on div "Designed to protect you and your valuables. This usually includes all your belo…" at bounding box center [748, 231] width 254 height 54
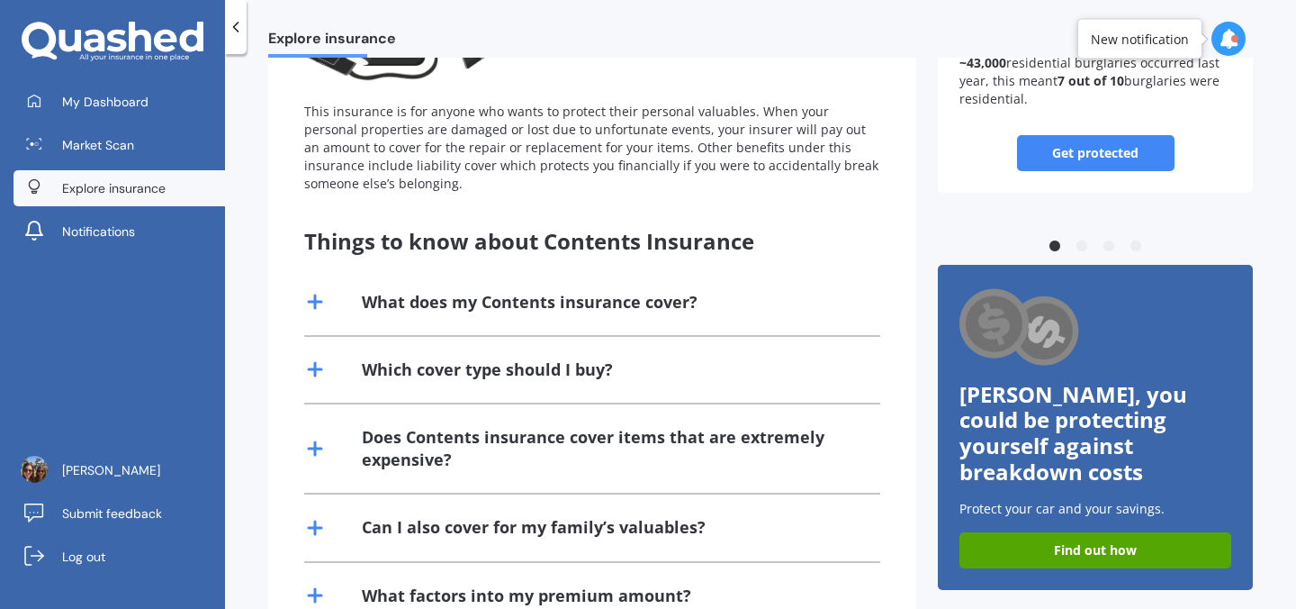
scroll to position [34, 0]
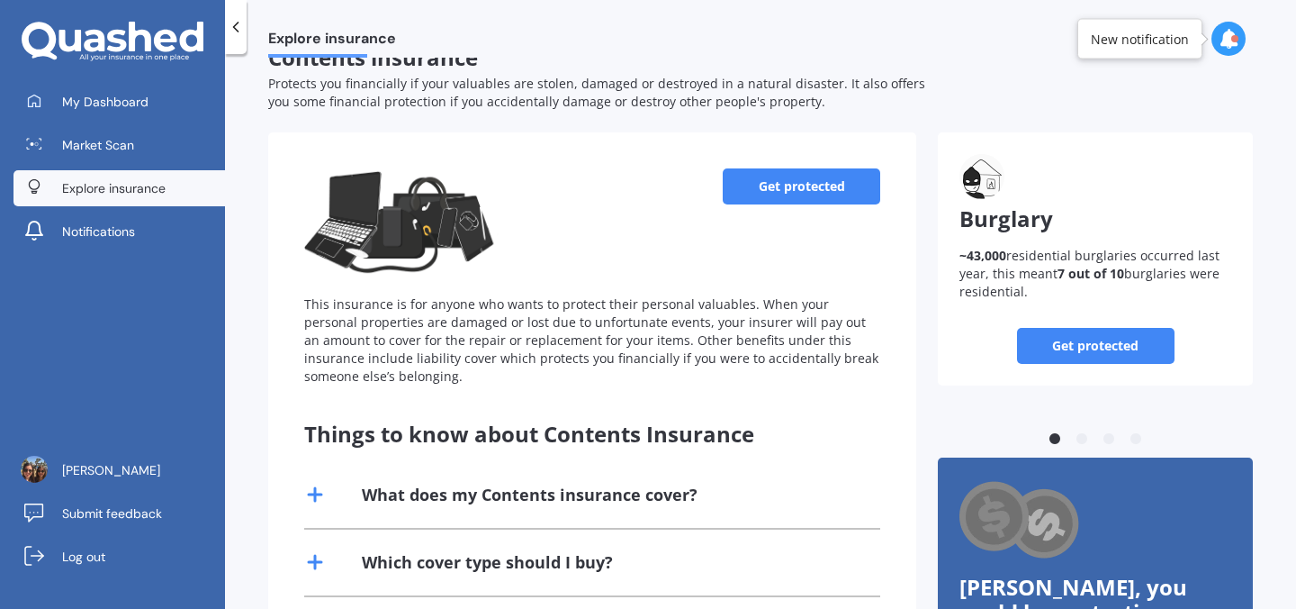
click at [789, 182] on link "Get protected" at bounding box center [802, 186] width 158 height 36
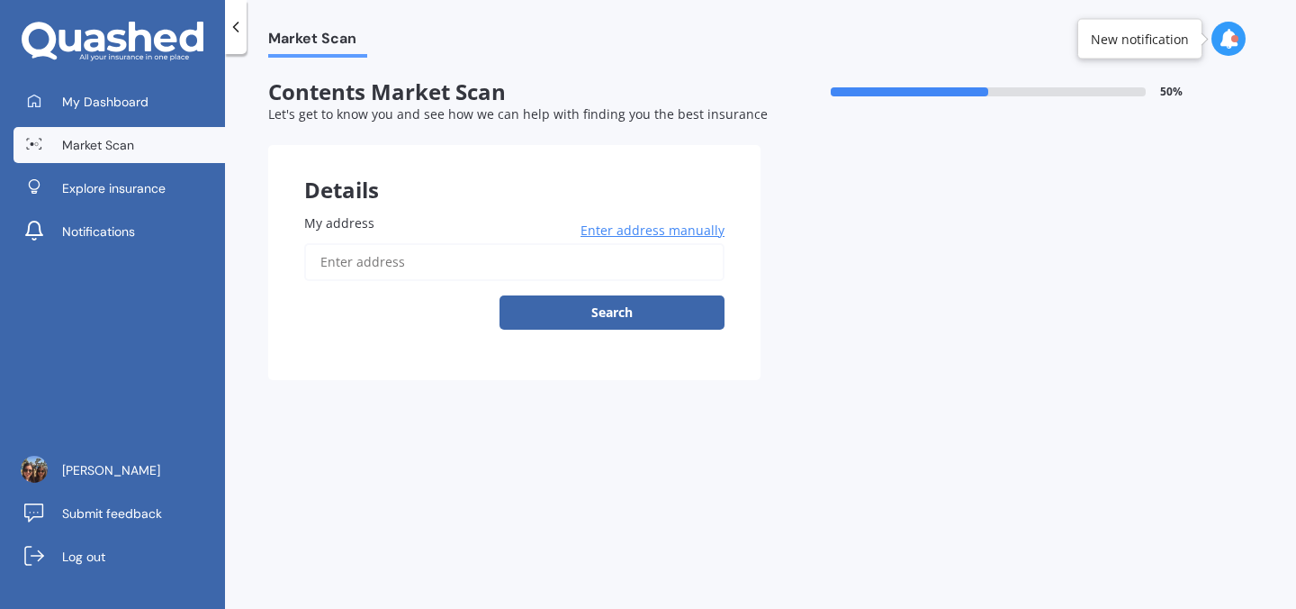
click at [407, 254] on input "My address" at bounding box center [514, 262] width 420 height 38
type input "[STREET_ADDRESS][PERSON_NAME]"
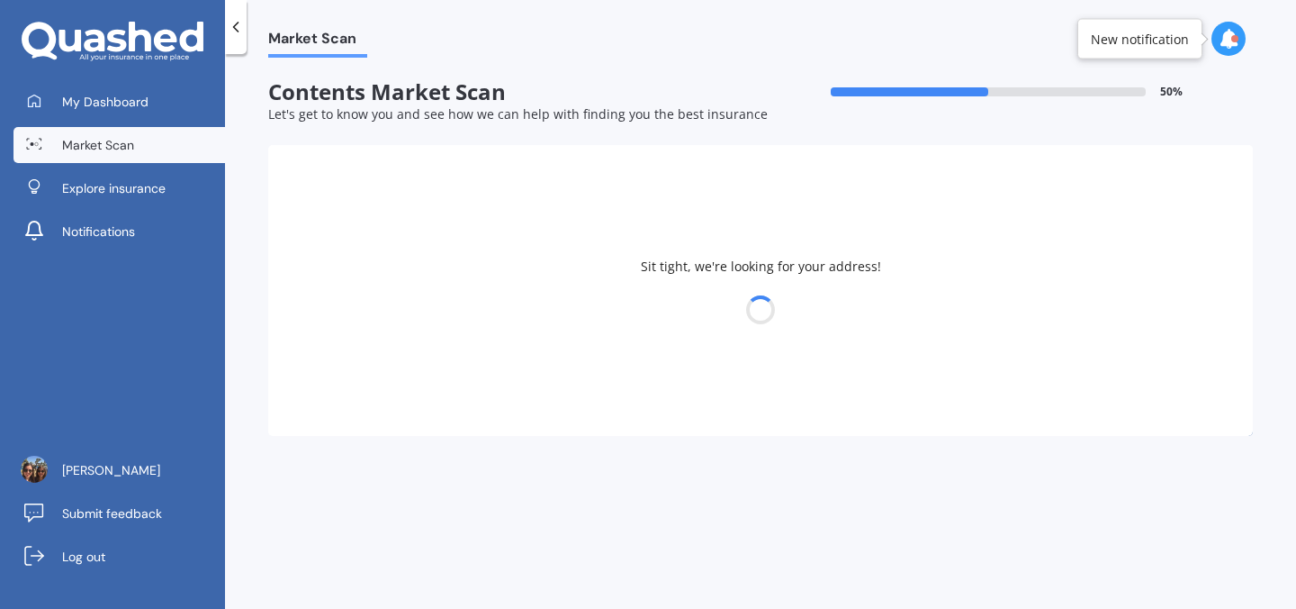
select select "04"
select select "11"
select select "1991"
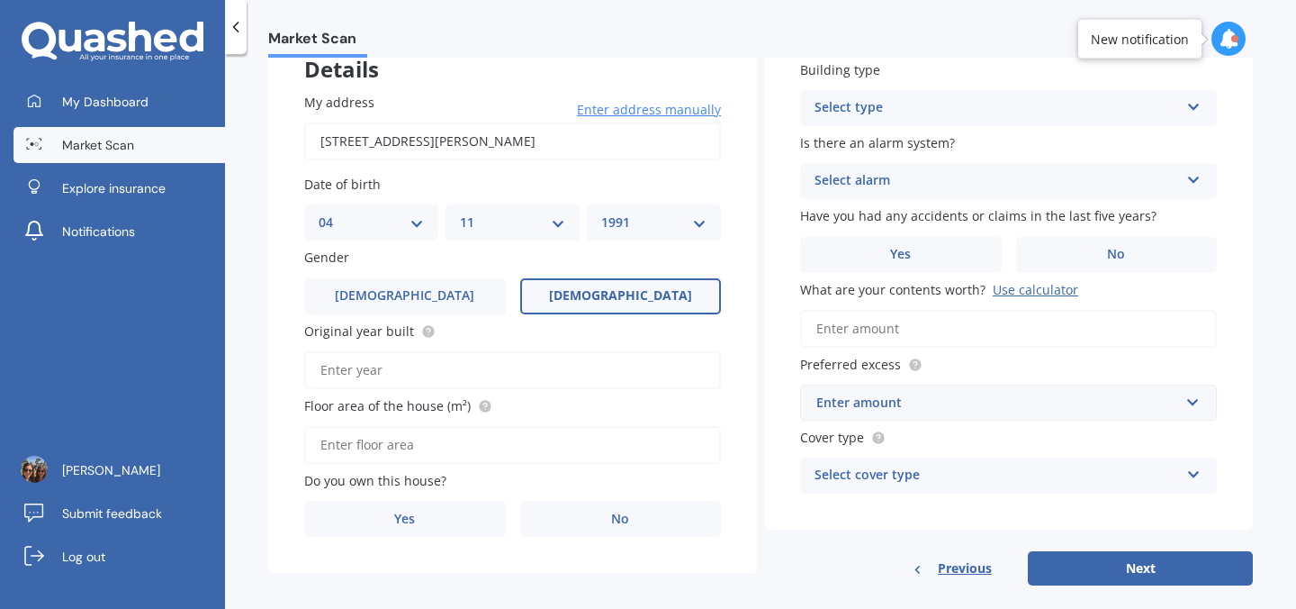
scroll to position [147, 0]
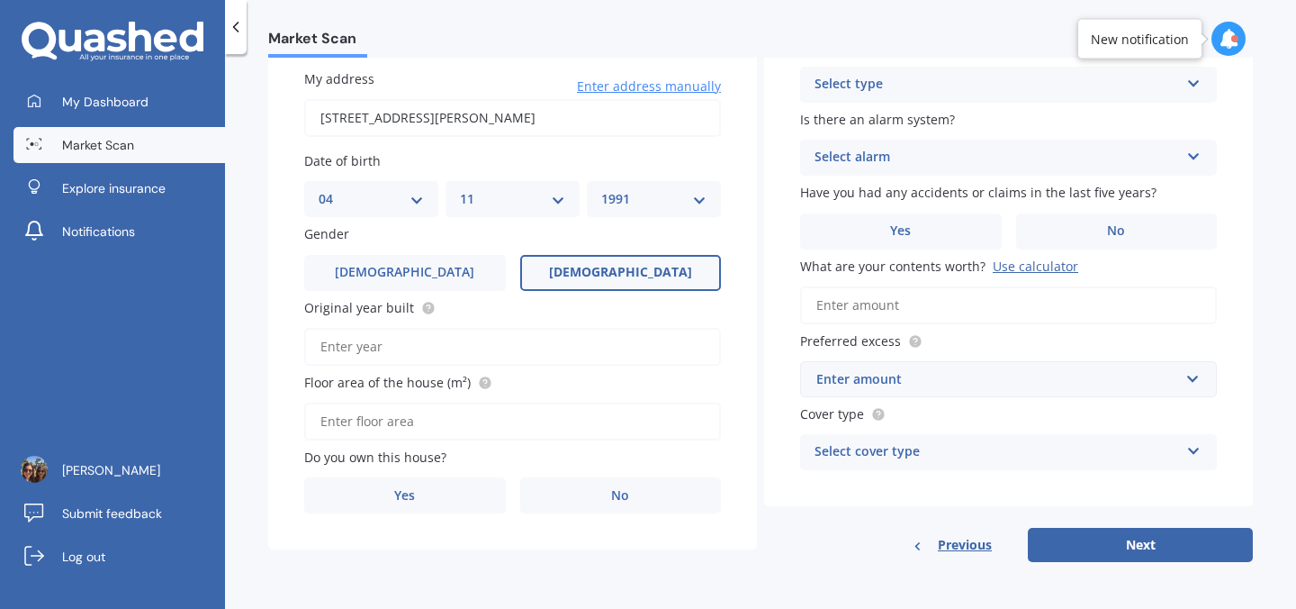
click at [493, 346] on input "Original year built" at bounding box center [512, 347] width 417 height 38
type input "2025"
click at [407, 425] on input "Floor area of the house (m²)" at bounding box center [512, 421] width 417 height 38
type input "58"
click at [427, 487] on label "Yes" at bounding box center [405, 495] width 202 height 36
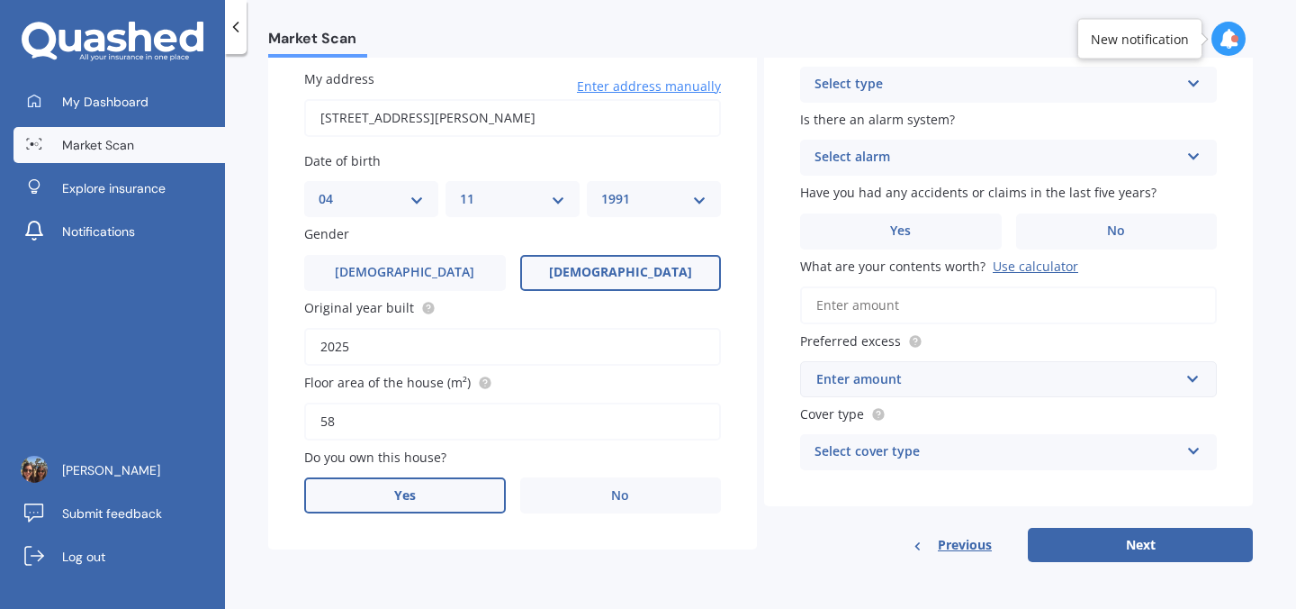
click at [0, 0] on input "Yes" at bounding box center [0, 0] width 0 height 0
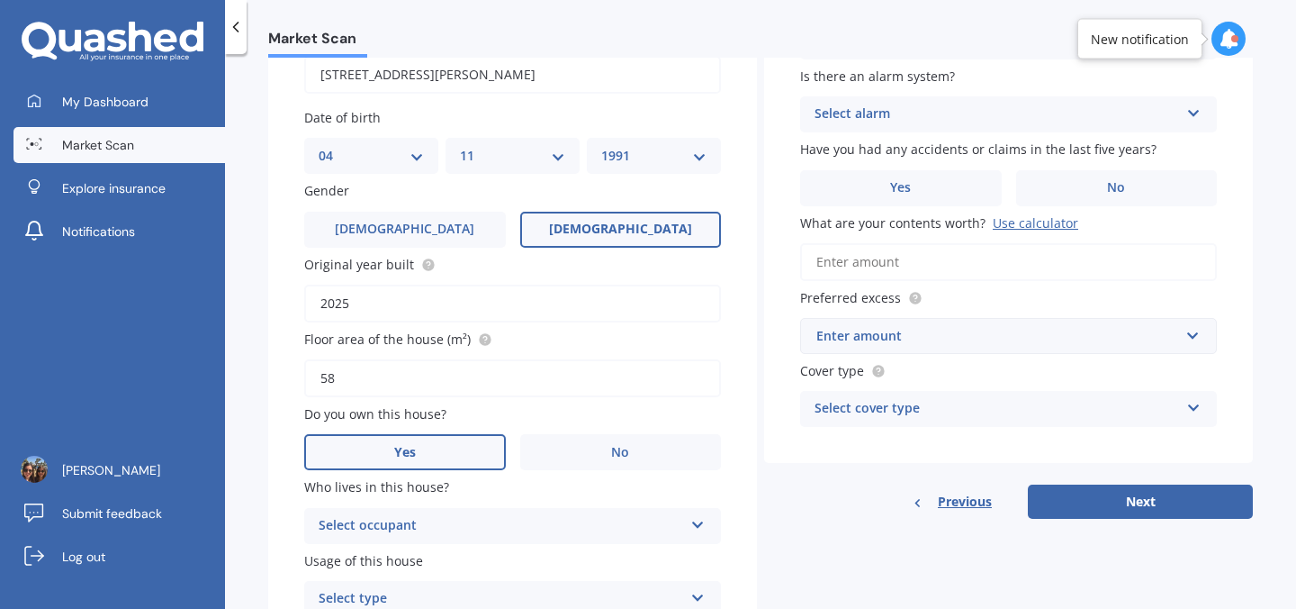
scroll to position [232, 0]
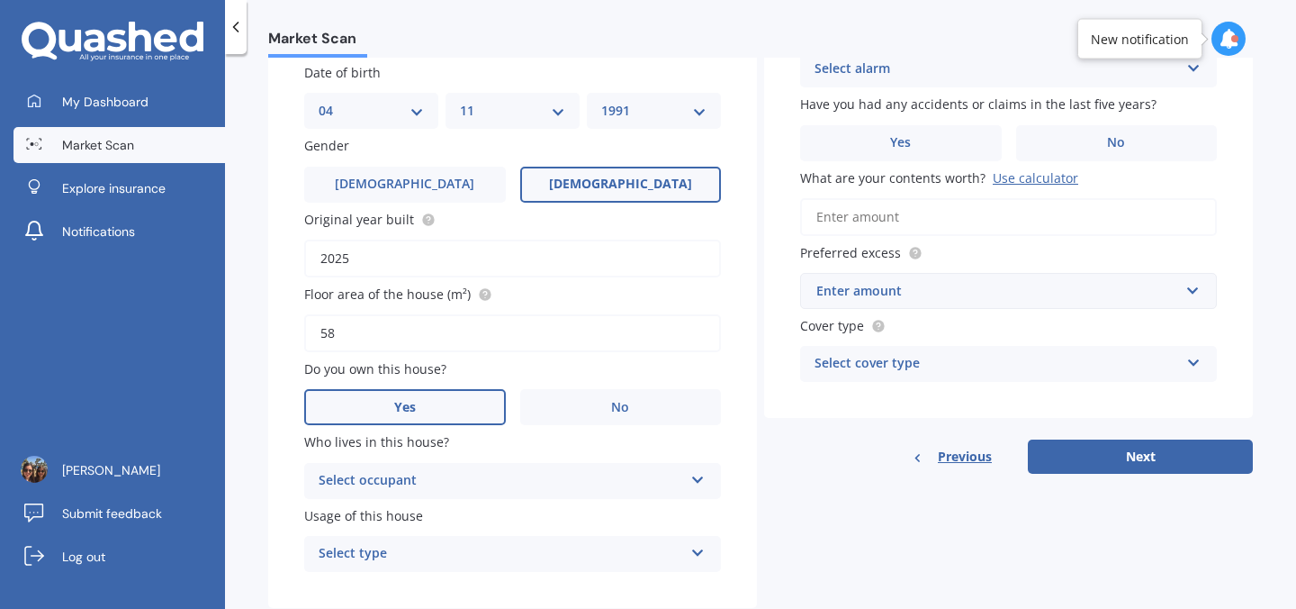
click at [468, 485] on div "Select occupant" at bounding box center [501, 481] width 365 height 22
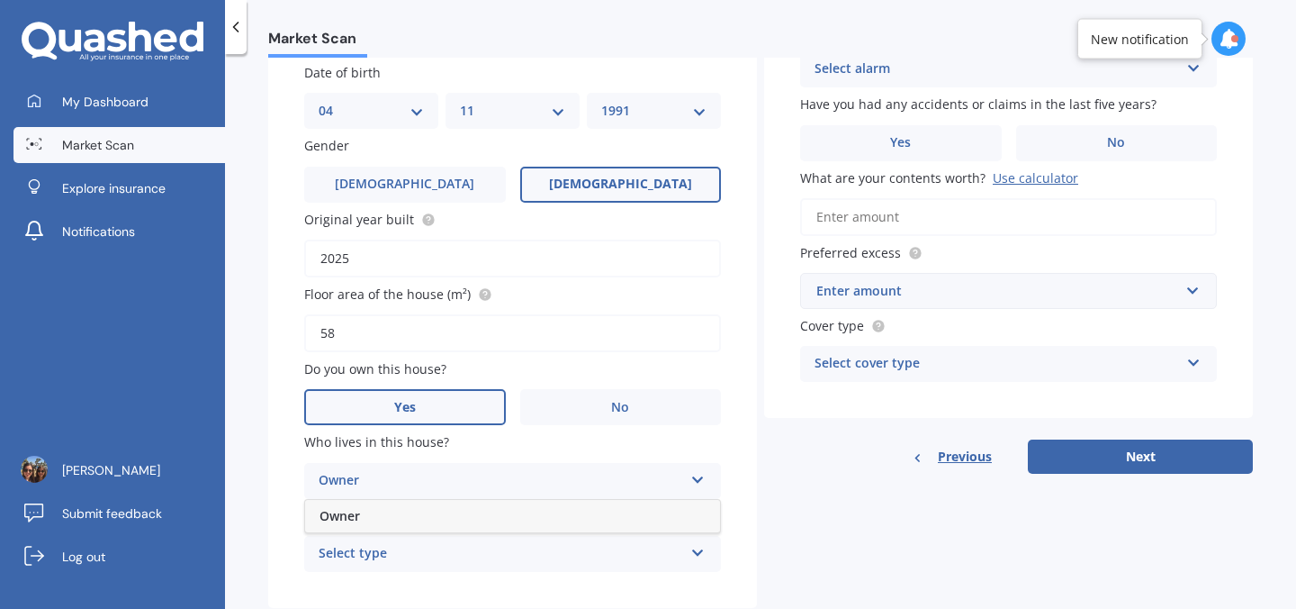
click at [441, 494] on div "Owner Owner" at bounding box center [512, 481] width 417 height 36
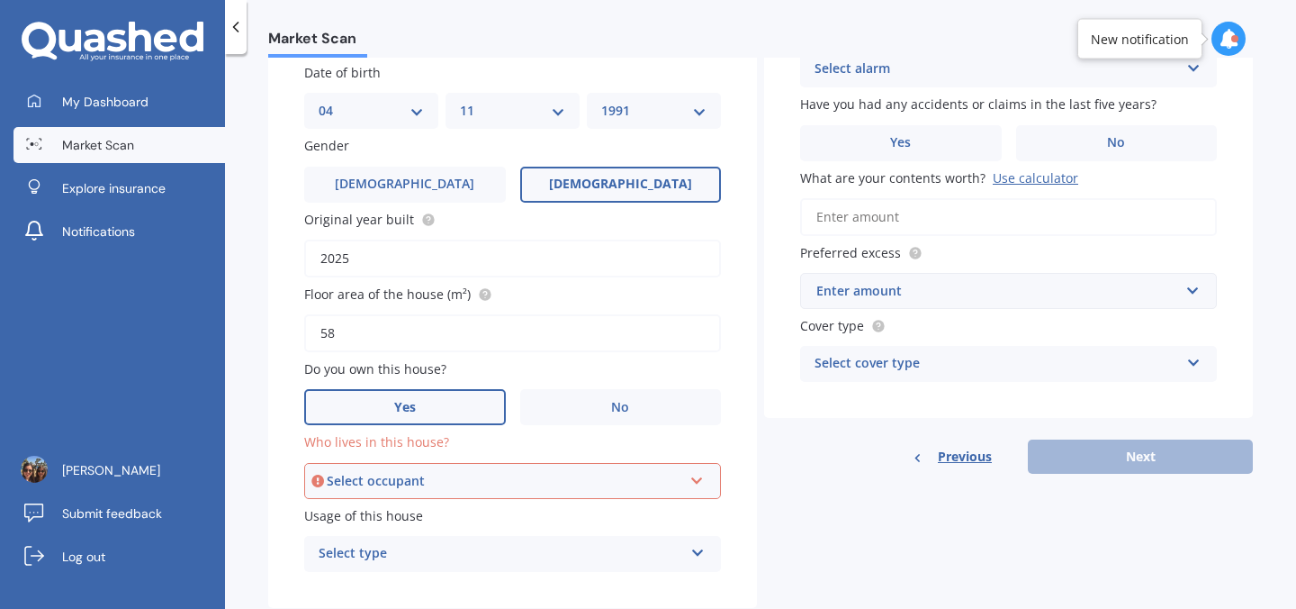
click at [439, 485] on div "Select occupant" at bounding box center [505, 481] width 356 height 20
click at [439, 519] on div "Owner" at bounding box center [512, 515] width 413 height 32
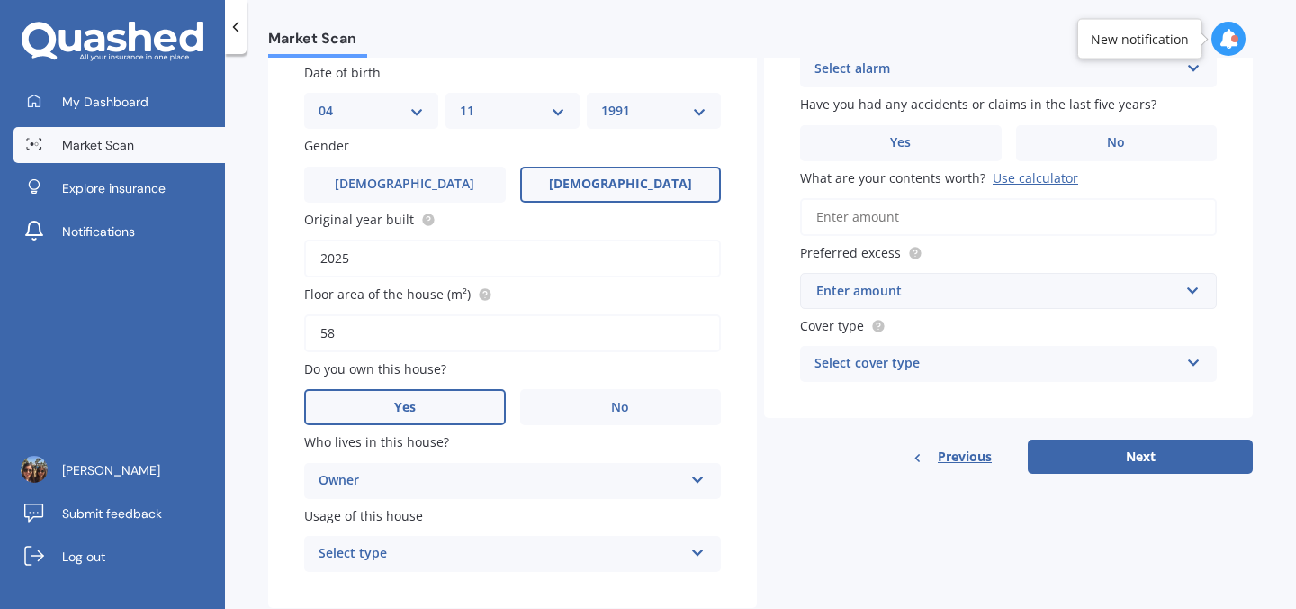
scroll to position [256, 0]
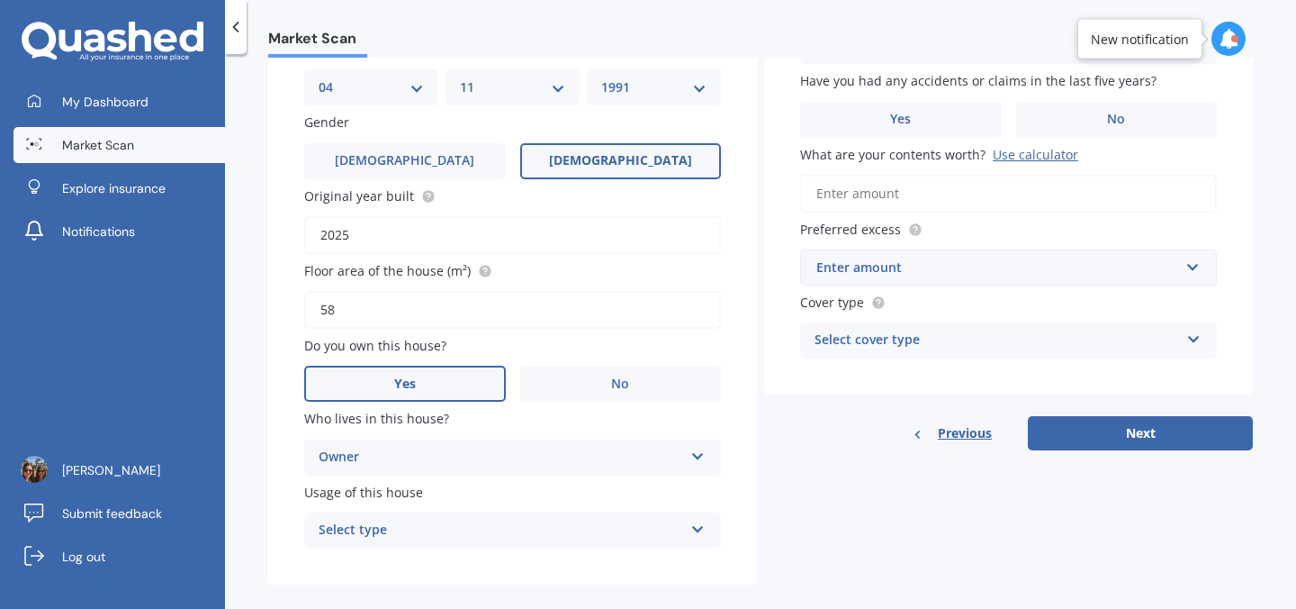
click at [438, 529] on div "Select type" at bounding box center [501, 530] width 365 height 22
click at [437, 472] on div "Permanent" at bounding box center [512, 463] width 415 height 32
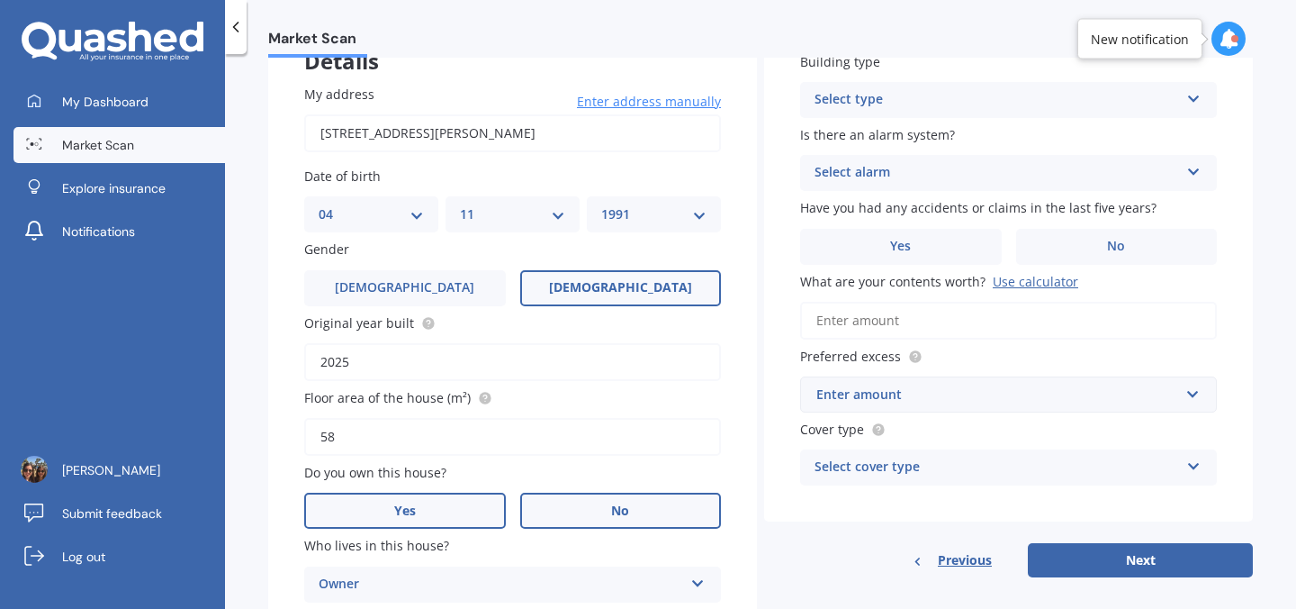
scroll to position [58, 0]
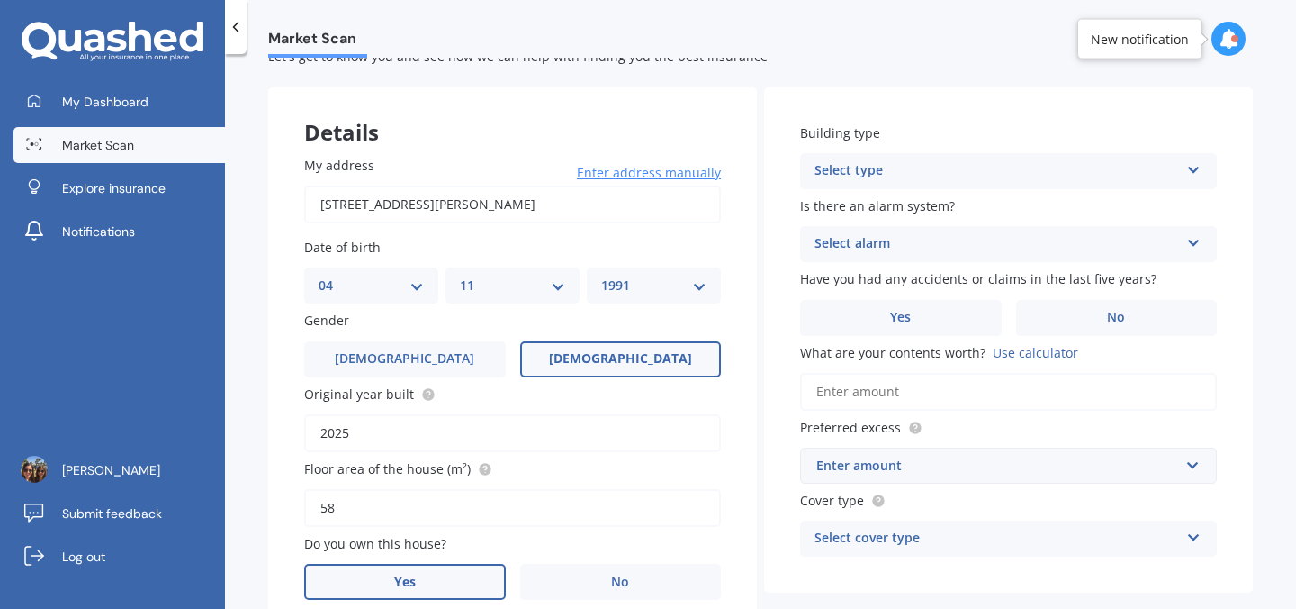
click at [907, 167] on div "Select type" at bounding box center [997, 171] width 365 height 22
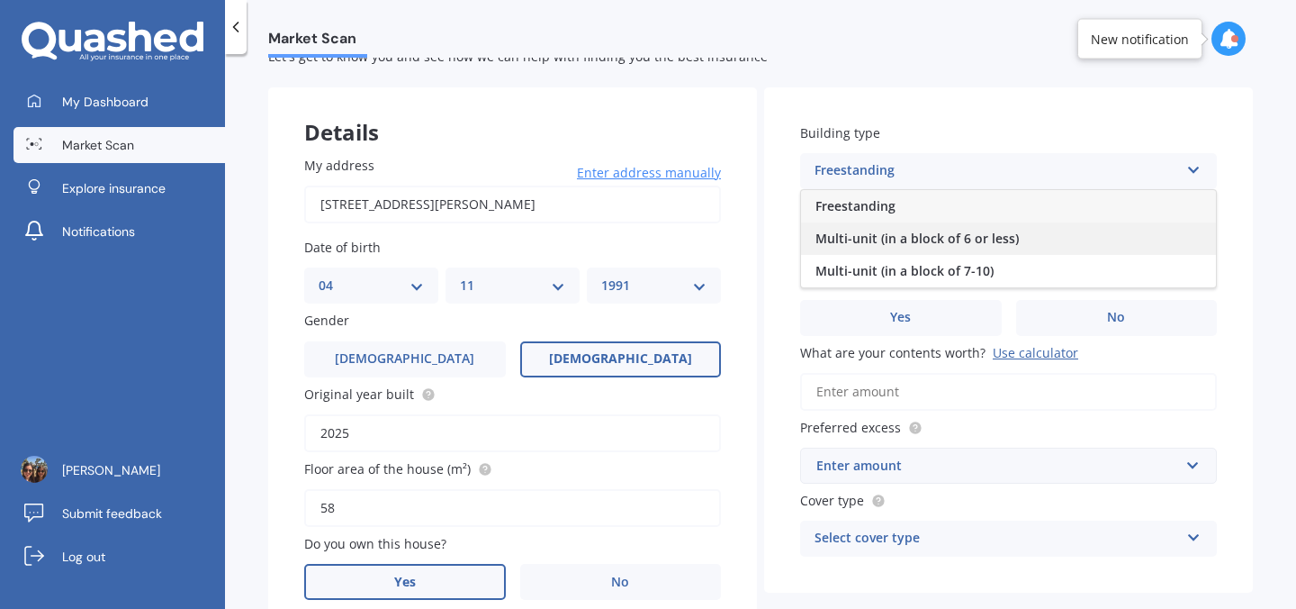
click at [875, 240] on span "Multi-unit (in a block of 6 or less)" at bounding box center [917, 238] width 203 height 17
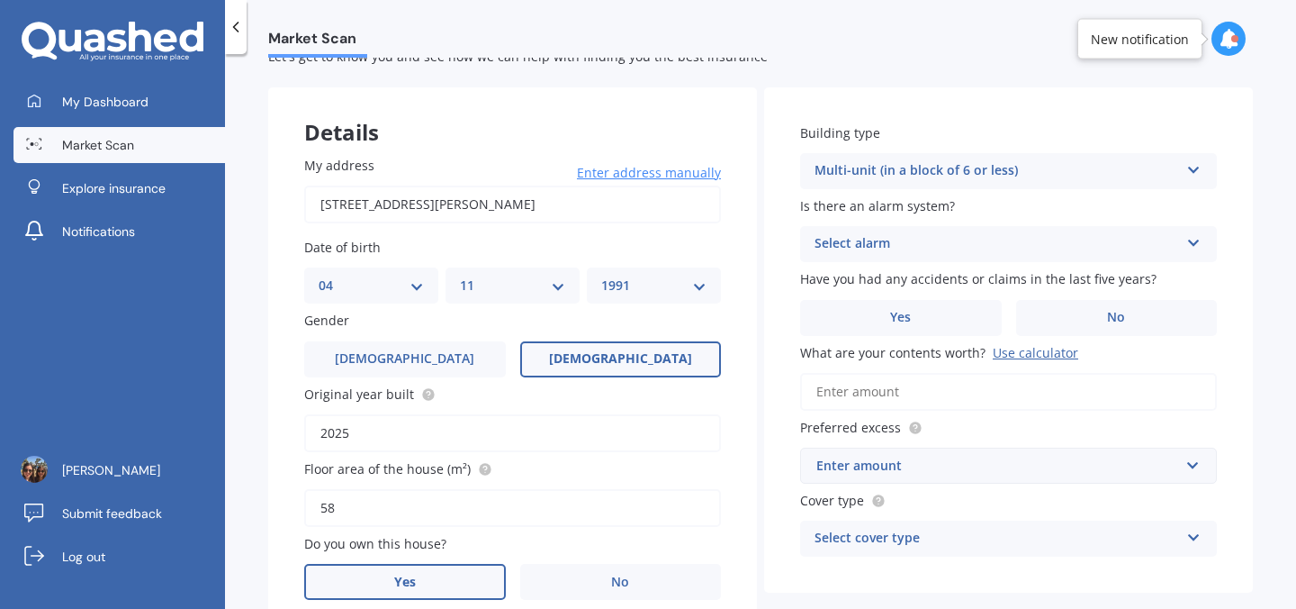
click at [888, 239] on div "Select alarm" at bounding box center [997, 244] width 365 height 22
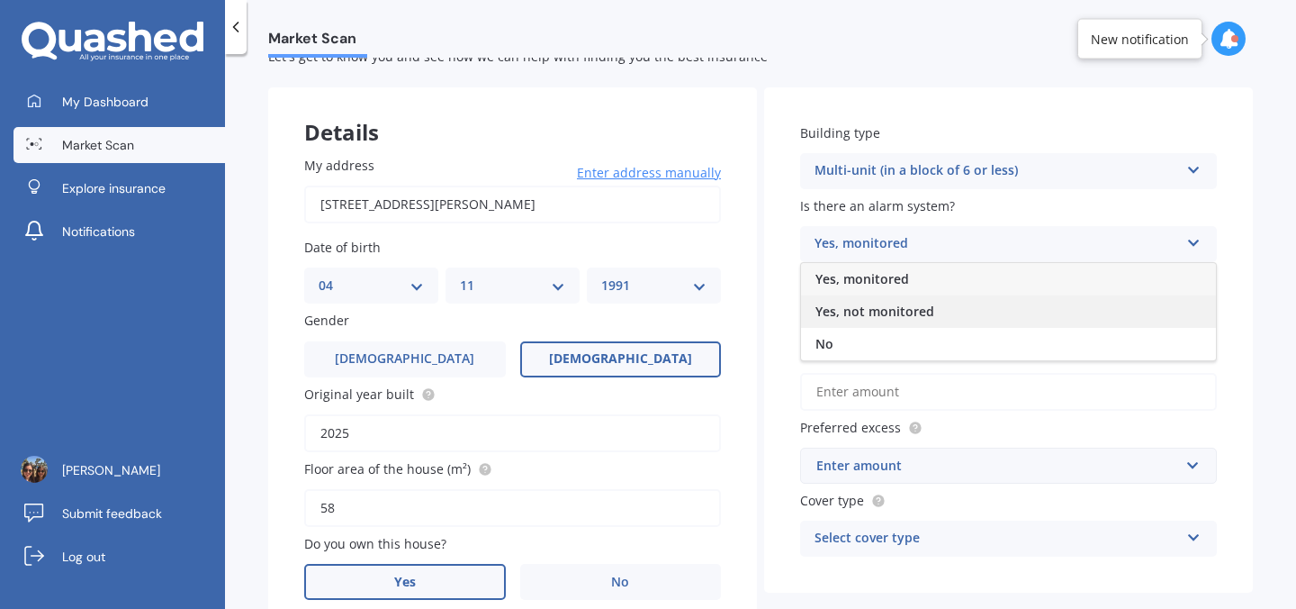
click at [874, 313] on span "Yes, not monitored" at bounding box center [875, 311] width 119 height 17
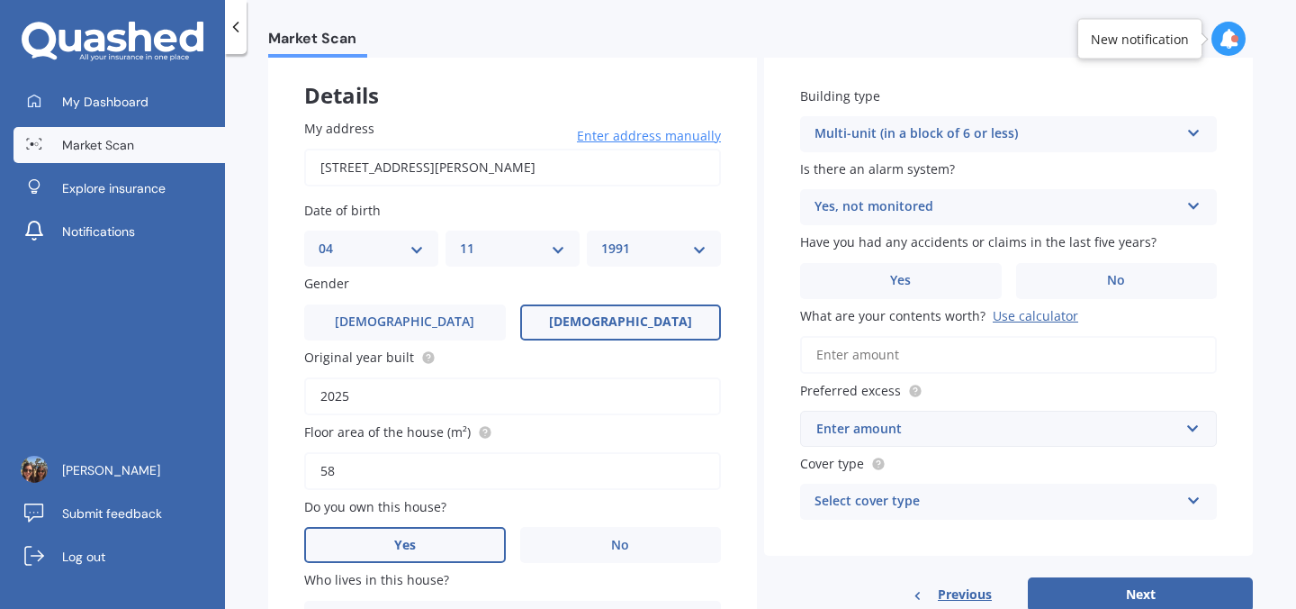
scroll to position [96, 0]
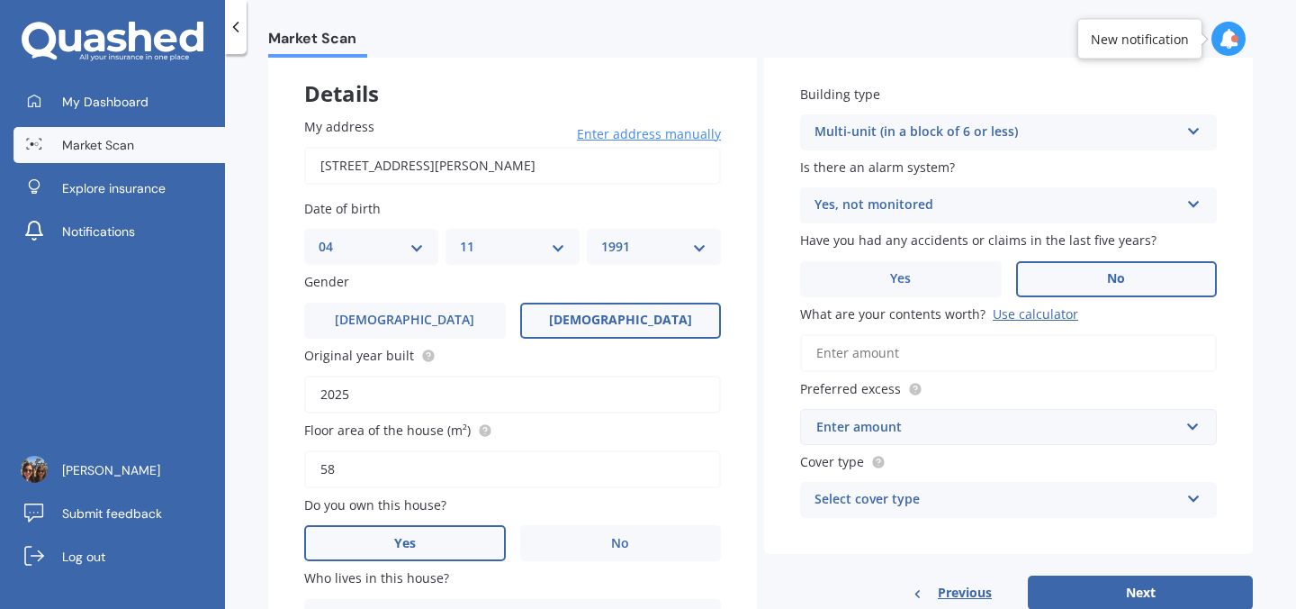
click at [1059, 289] on label "No" at bounding box center [1117, 279] width 202 height 36
click at [0, 0] on input "No" at bounding box center [0, 0] width 0 height 0
click at [944, 352] on input "What are your contents worth? Use calculator" at bounding box center [1008, 353] width 417 height 38
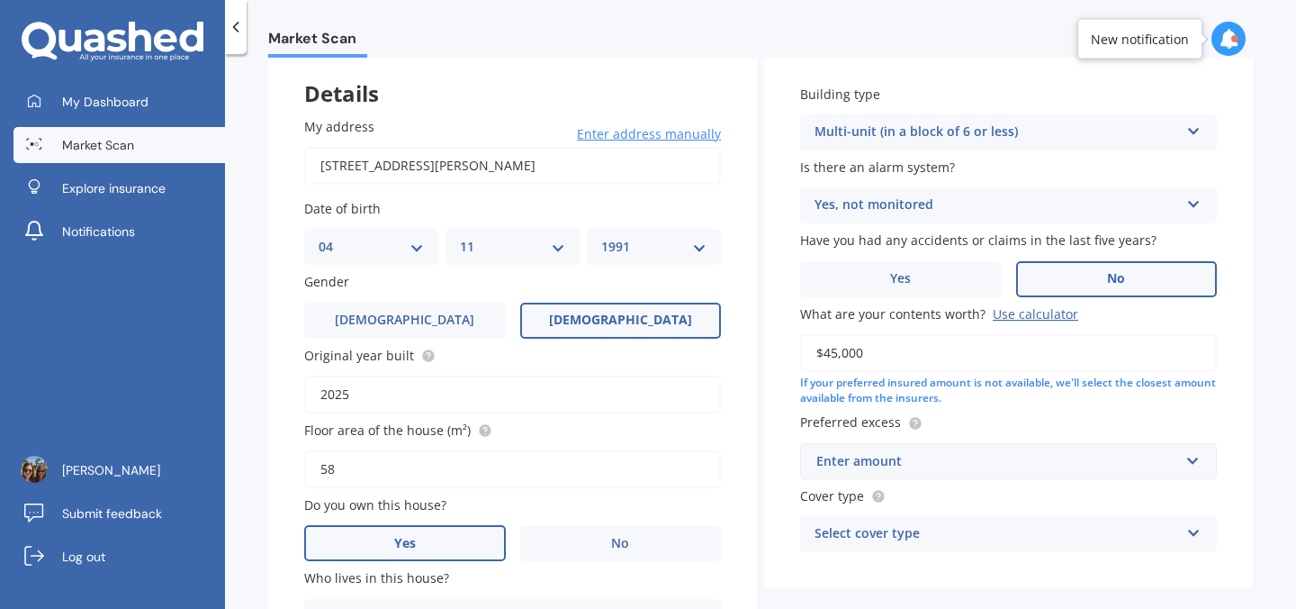
type input "$45,000"
click at [905, 466] on div "Enter amount" at bounding box center [998, 461] width 363 height 20
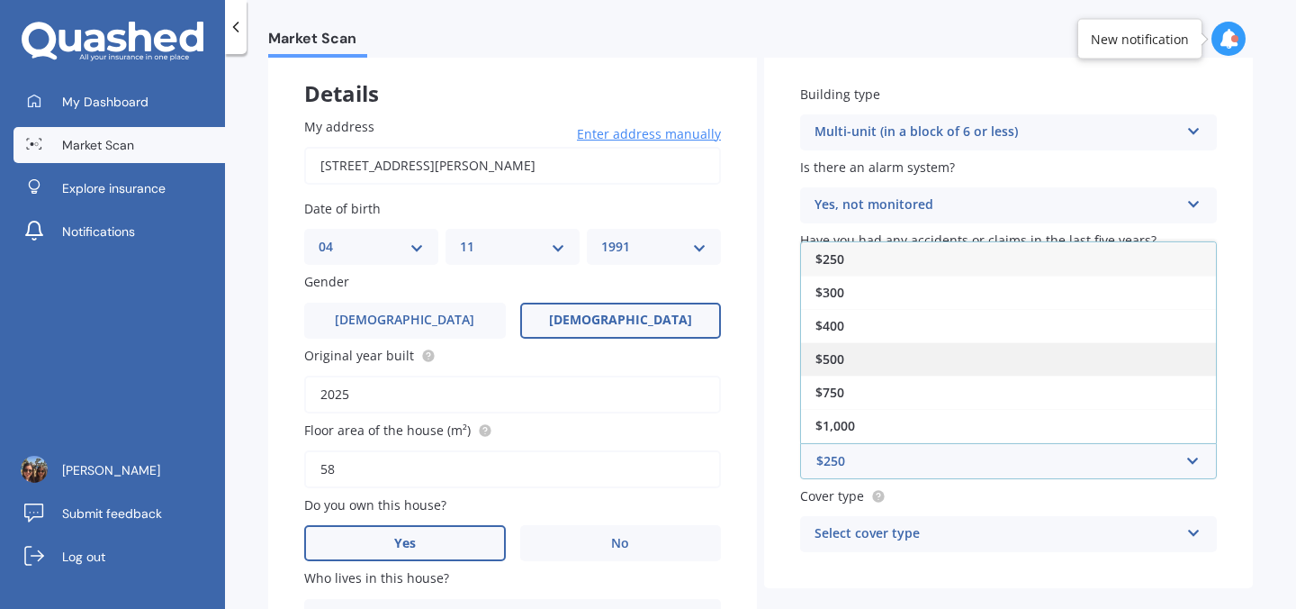
click at [871, 359] on div "$500" at bounding box center [1008, 358] width 415 height 33
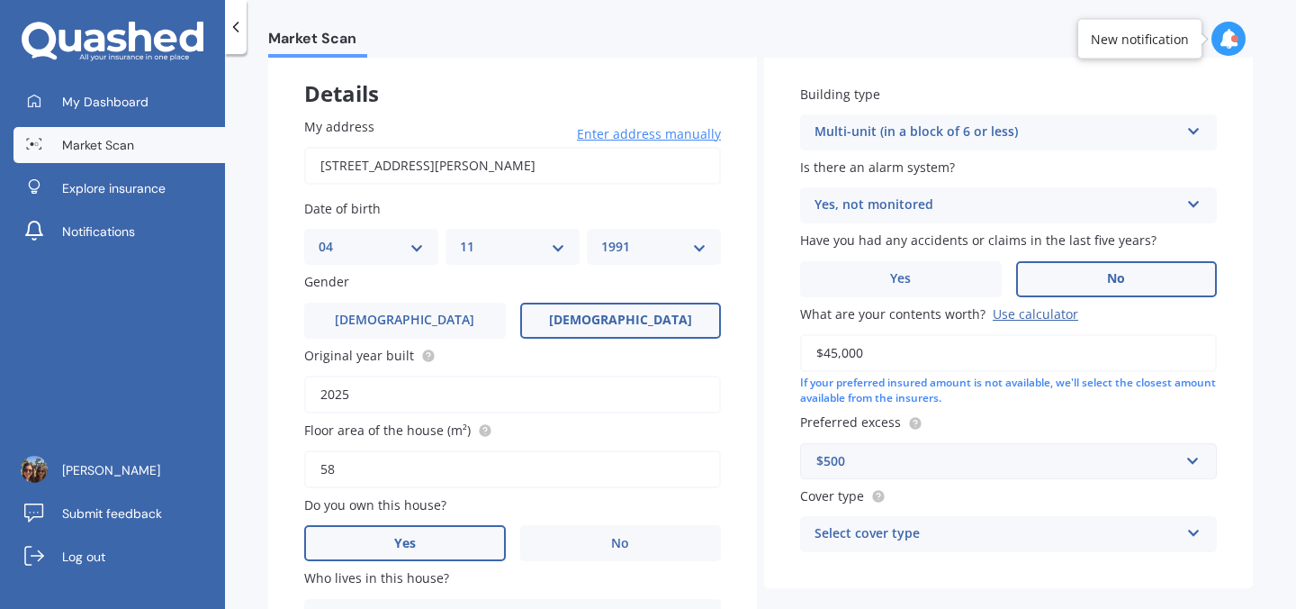
click at [855, 532] on div "Select cover type" at bounding box center [997, 534] width 365 height 22
click at [850, 471] on div "High" at bounding box center [1008, 466] width 415 height 32
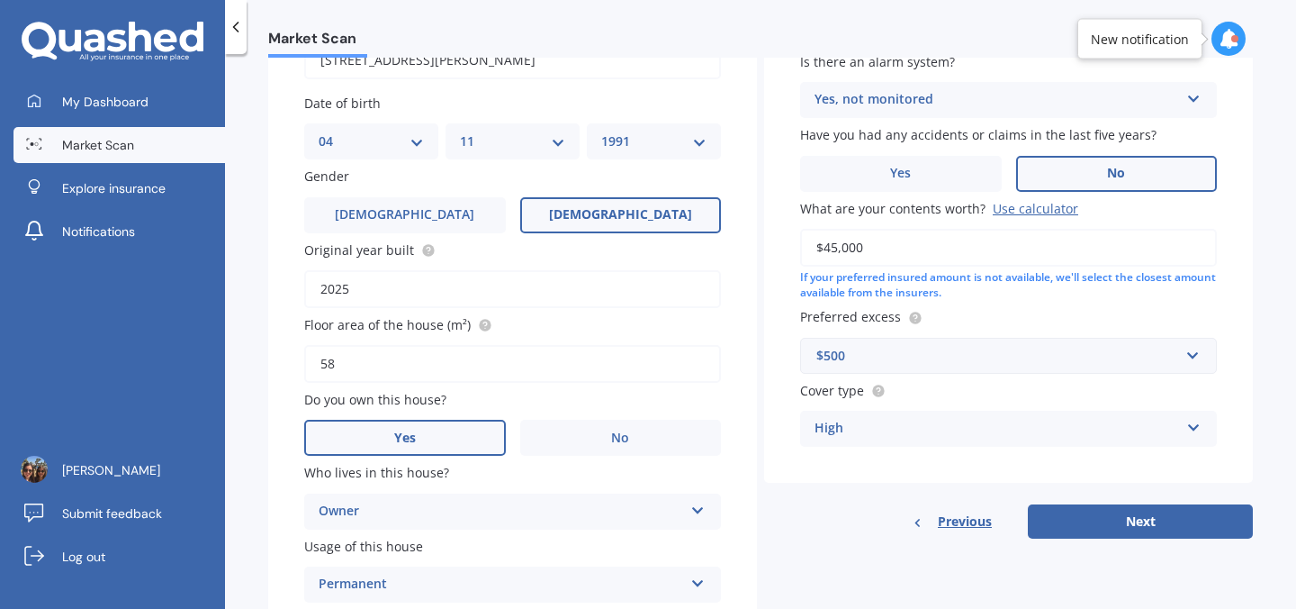
scroll to position [282, 0]
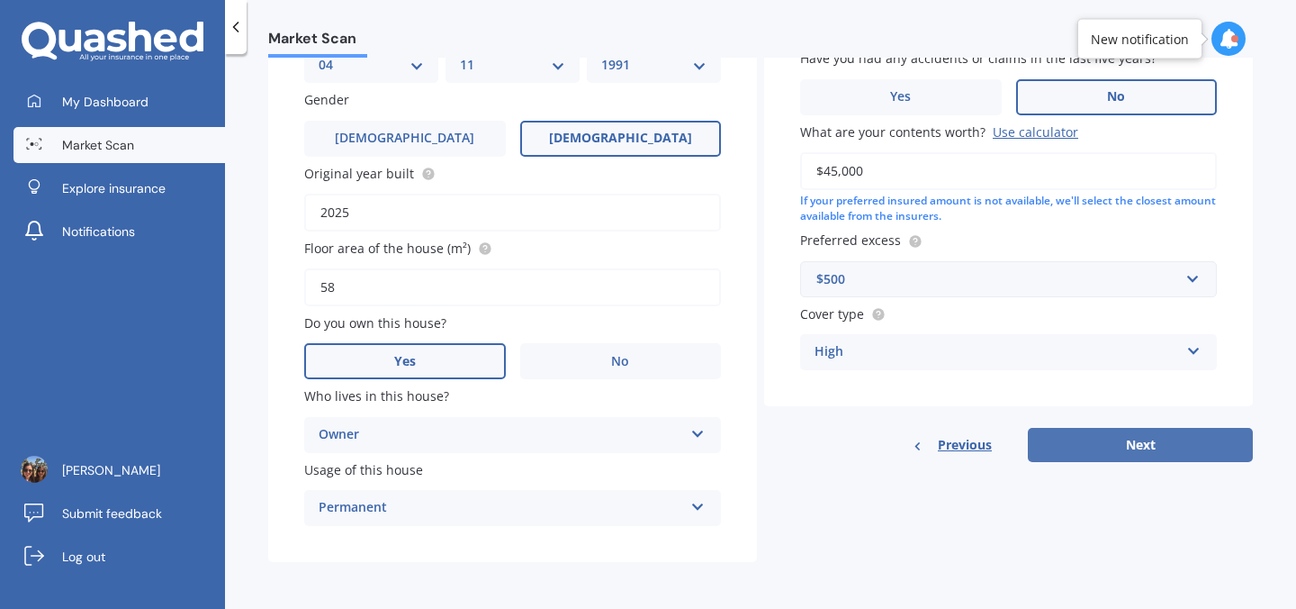
click at [1066, 459] on button "Next" at bounding box center [1140, 445] width 225 height 34
select select "04"
select select "11"
select select "1991"
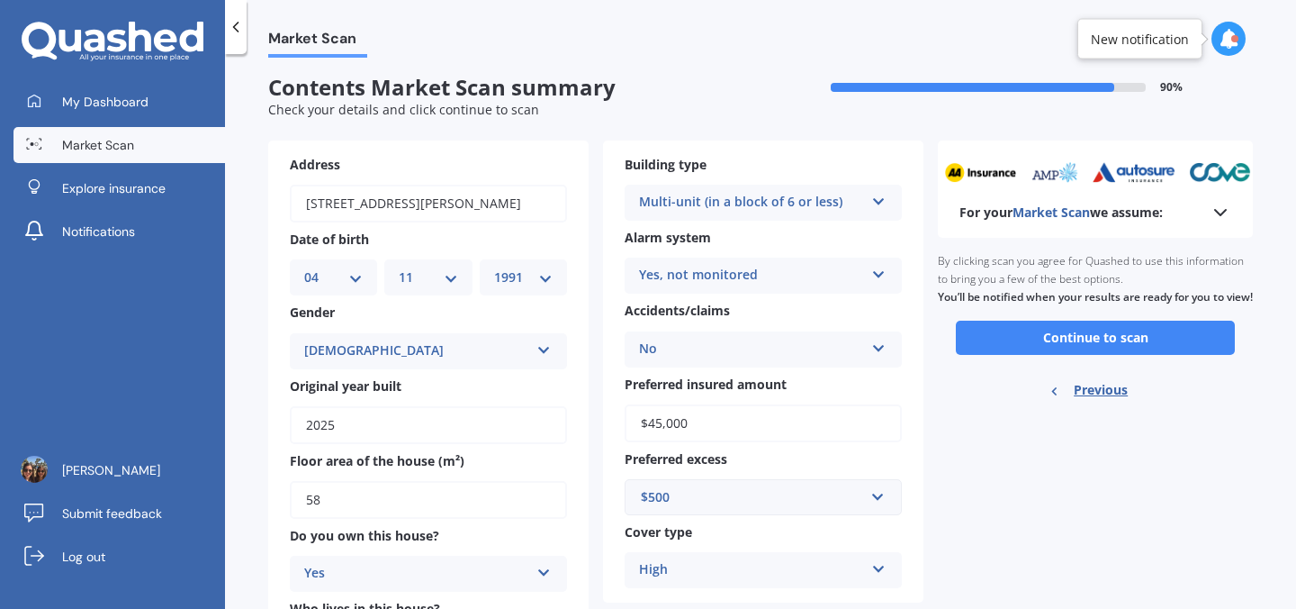
scroll to position [0, 0]
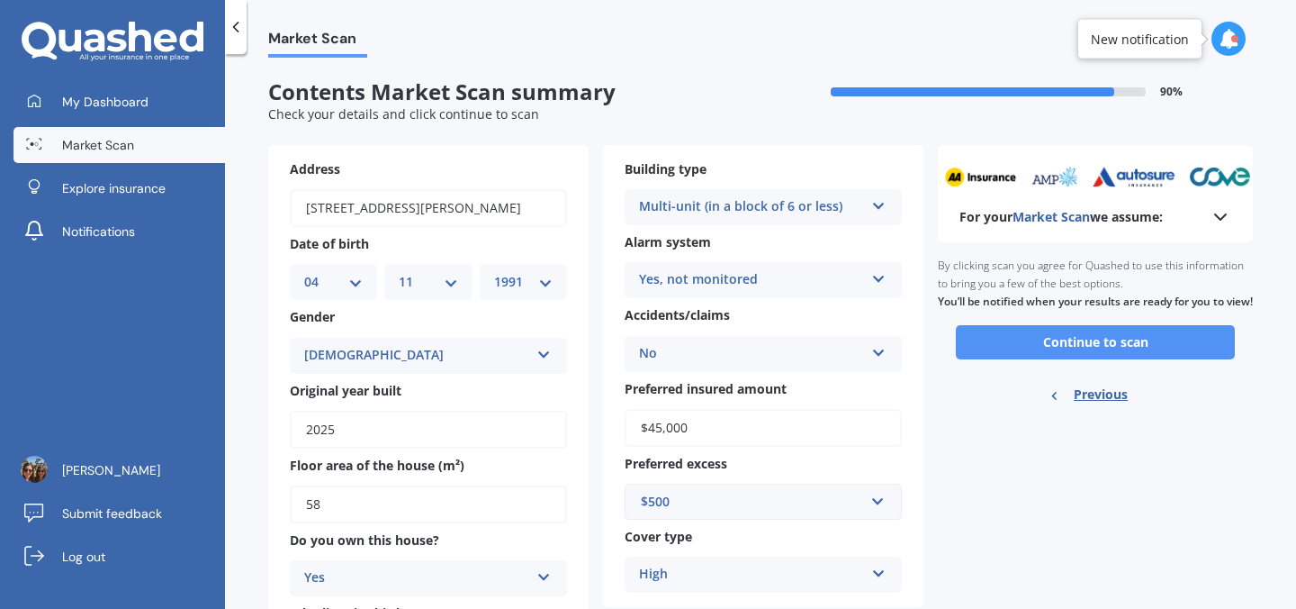
click at [1056, 359] on button "Continue to scan" at bounding box center [1095, 342] width 279 height 34
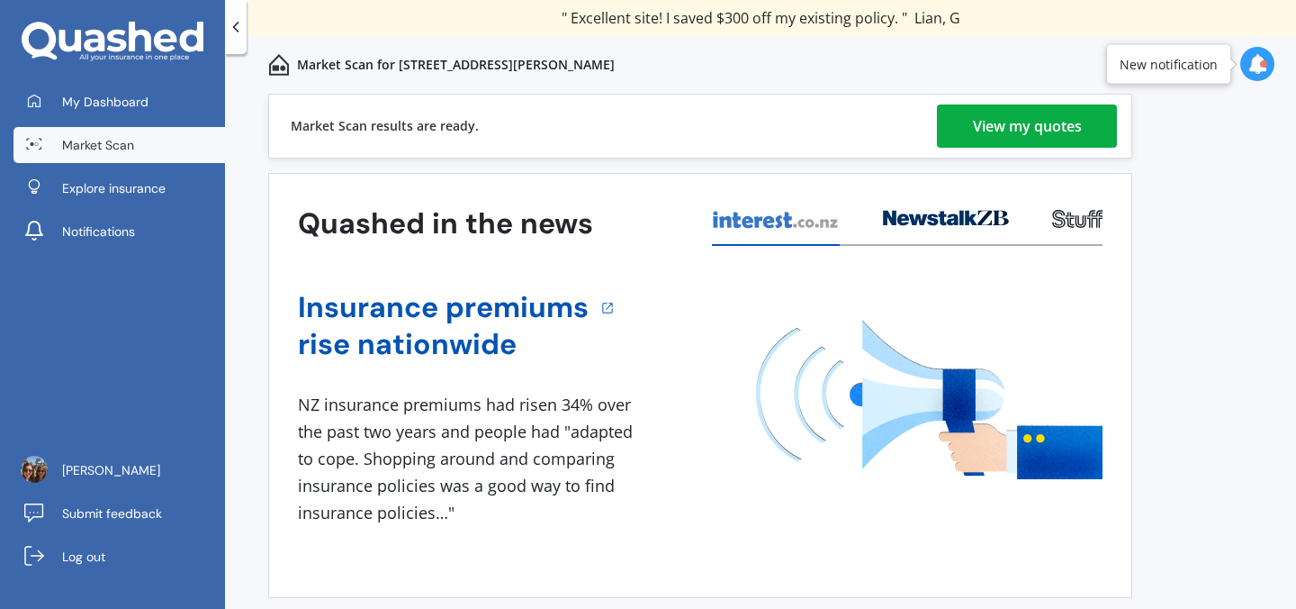
click at [1048, 129] on div "View my quotes" at bounding box center [1027, 125] width 109 height 43
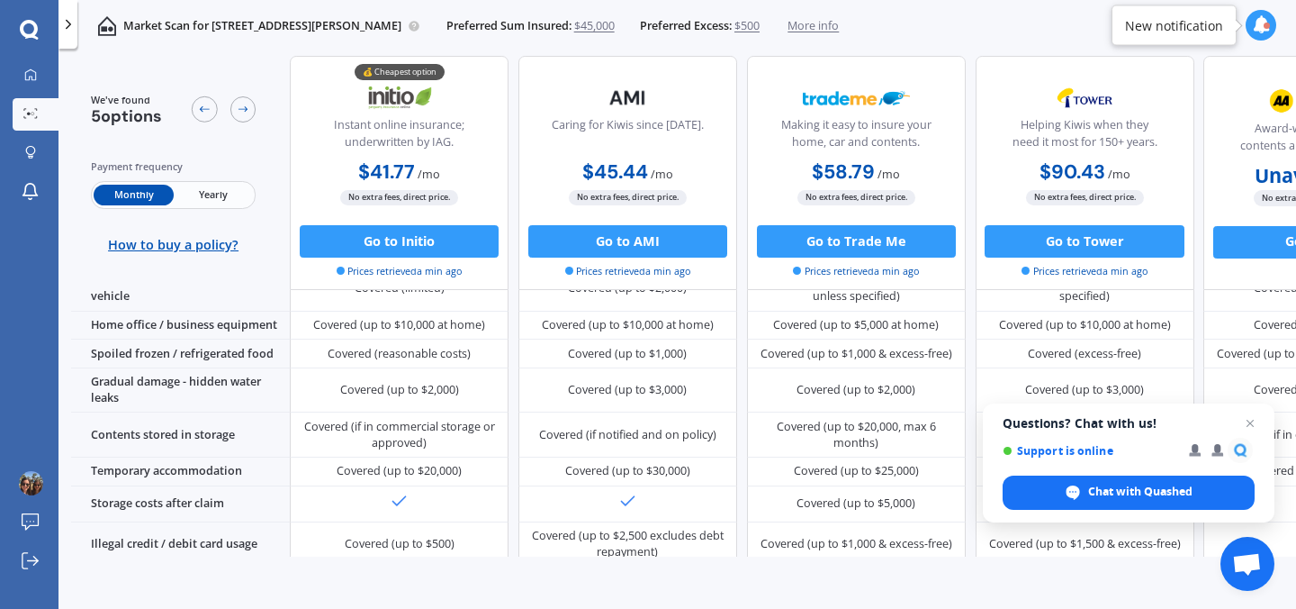
scroll to position [927, 0]
click at [211, 190] on span "Yearly" at bounding box center [213, 194] width 79 height 21
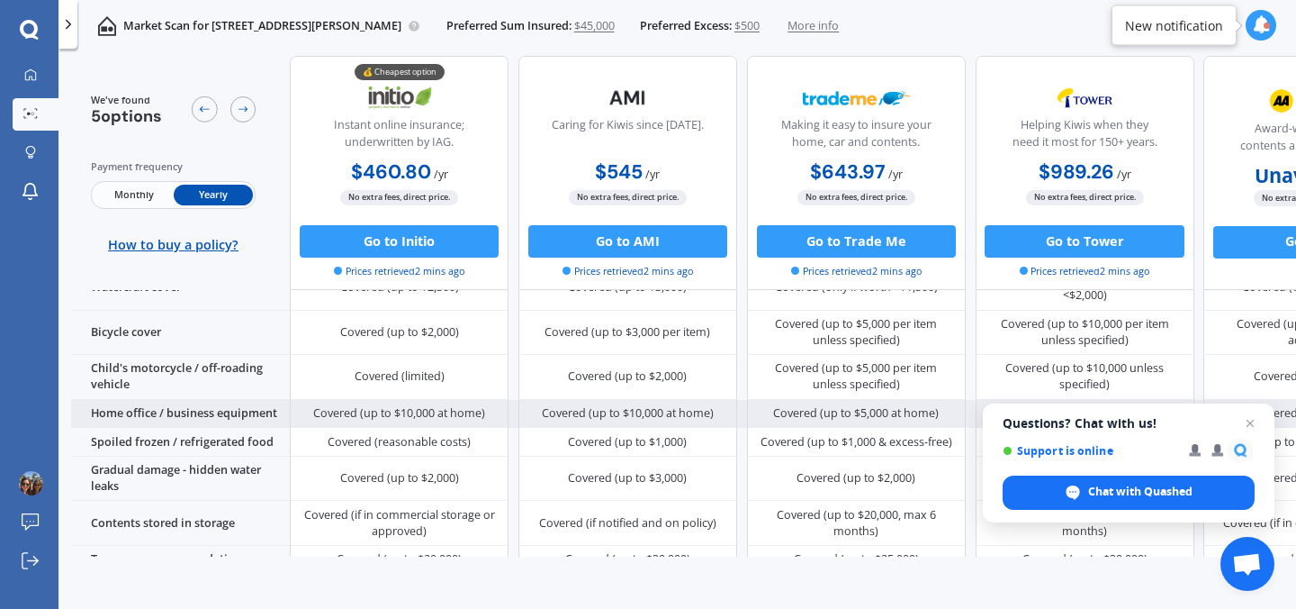
scroll to position [758, 0]
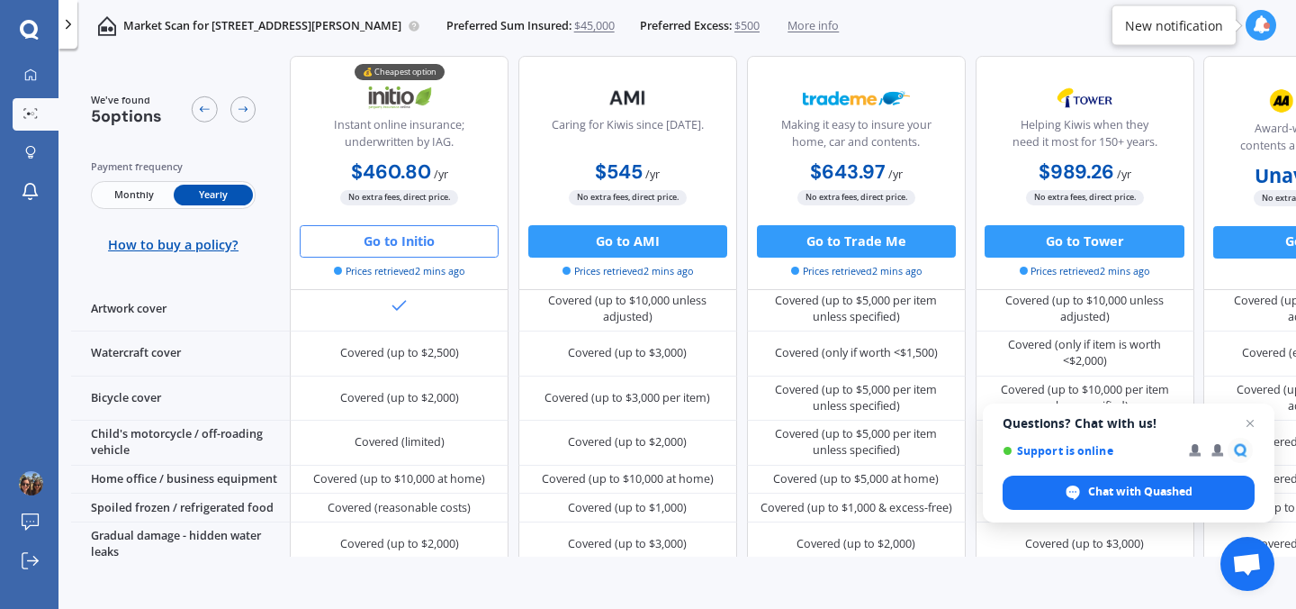
click at [357, 238] on button "Go to Initio" at bounding box center [399, 240] width 199 height 32
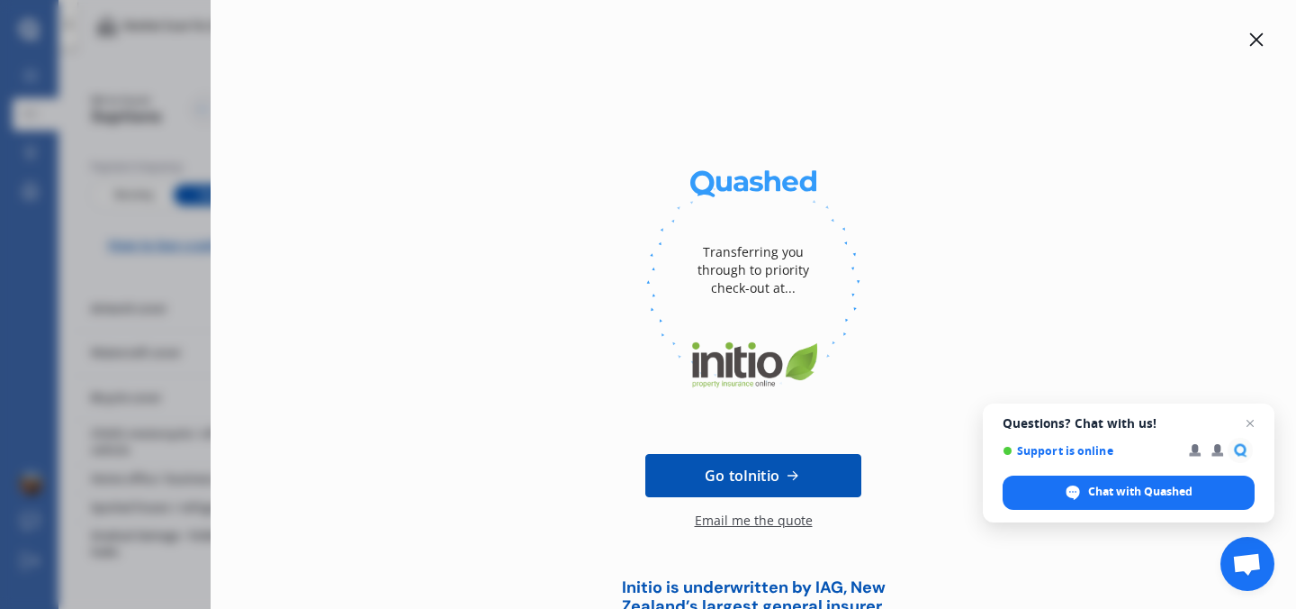
click at [1246, 41] on div at bounding box center [1257, 40] width 22 height 22
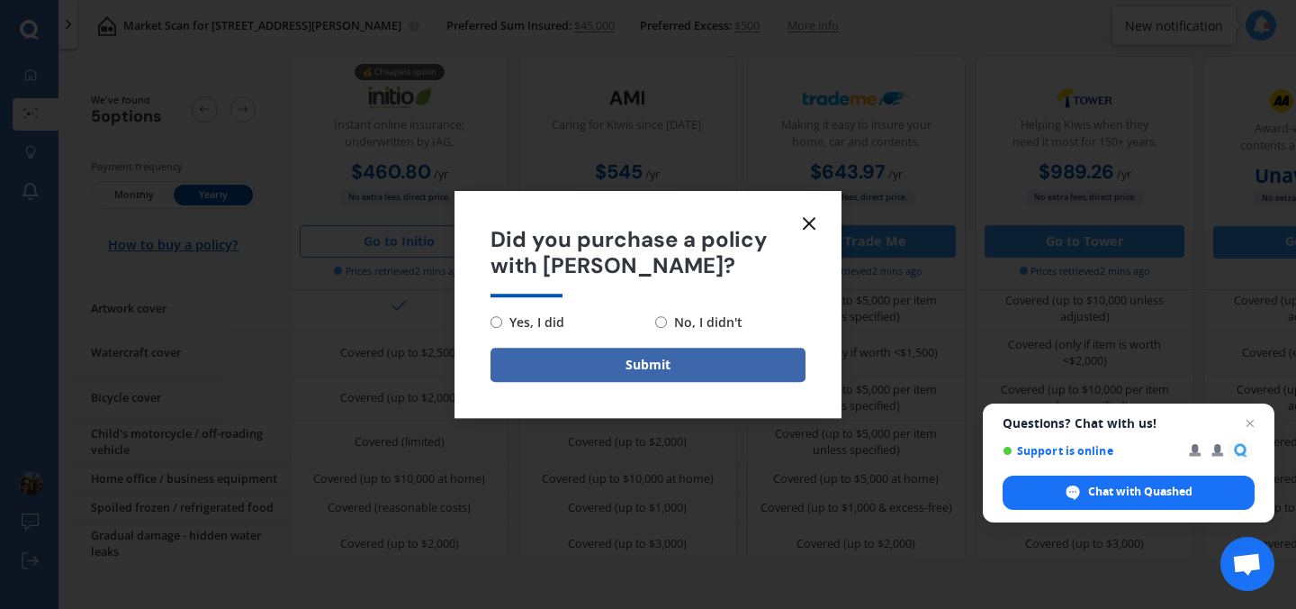
click at [803, 225] on icon at bounding box center [810, 223] width 22 height 22
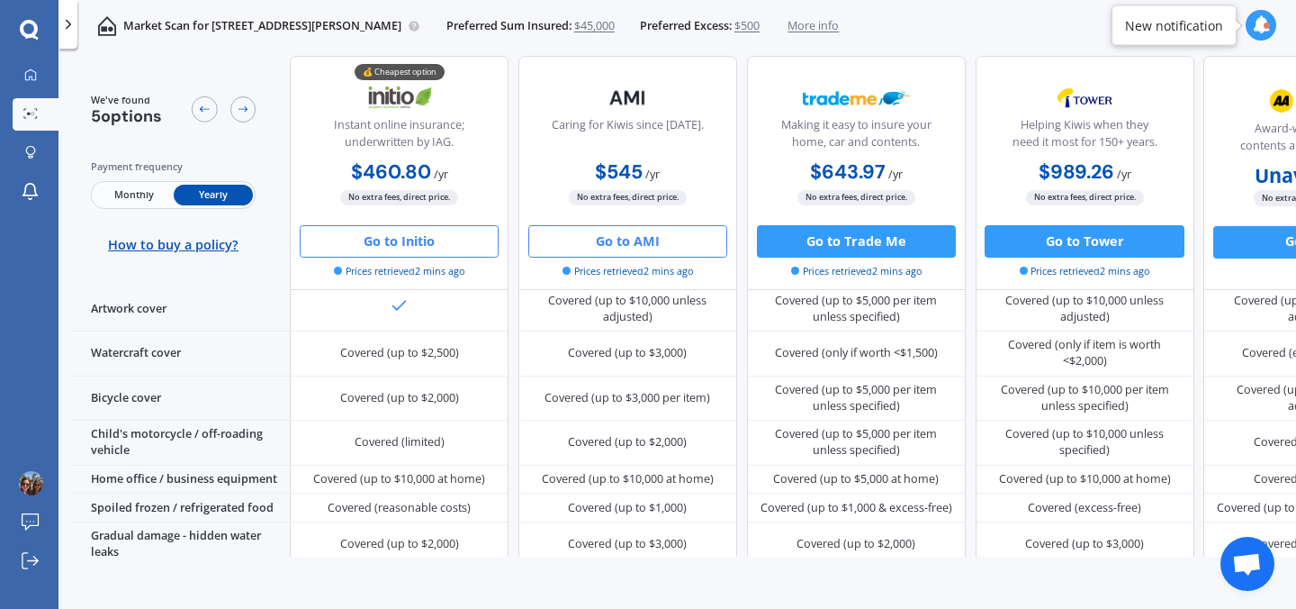
click at [626, 238] on button "Go to AMI" at bounding box center [627, 240] width 199 height 32
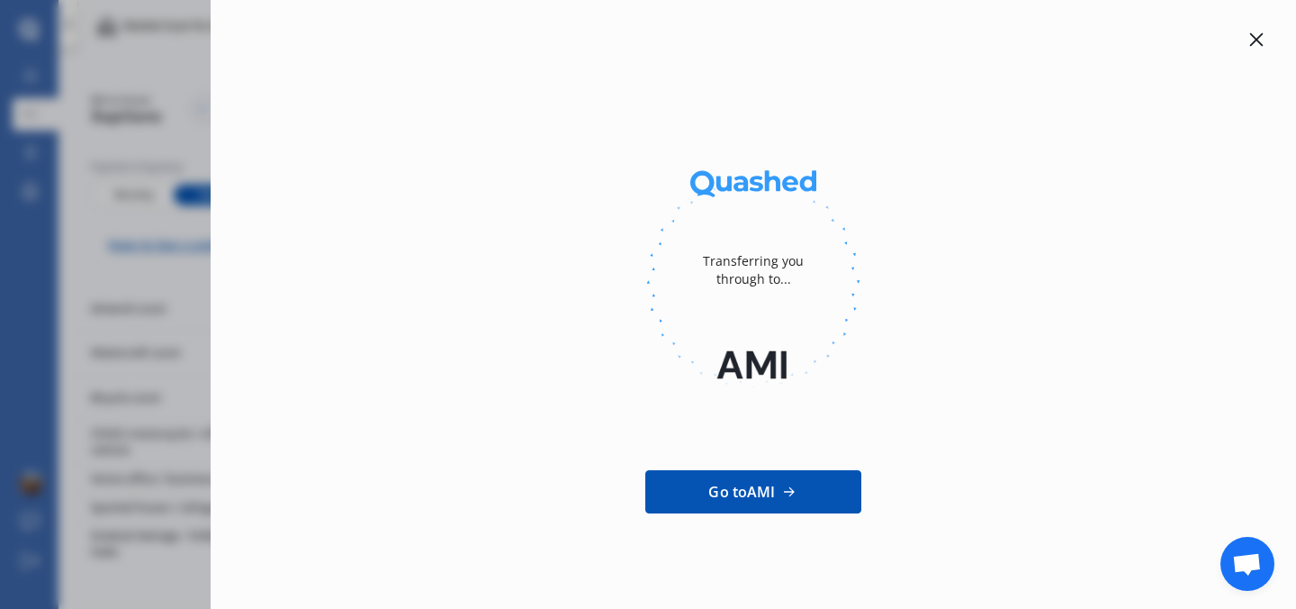
click at [192, 154] on div "Transferring you through to... Go to AMI" at bounding box center [648, 304] width 1296 height 609
click at [1247, 41] on div at bounding box center [1257, 40] width 22 height 22
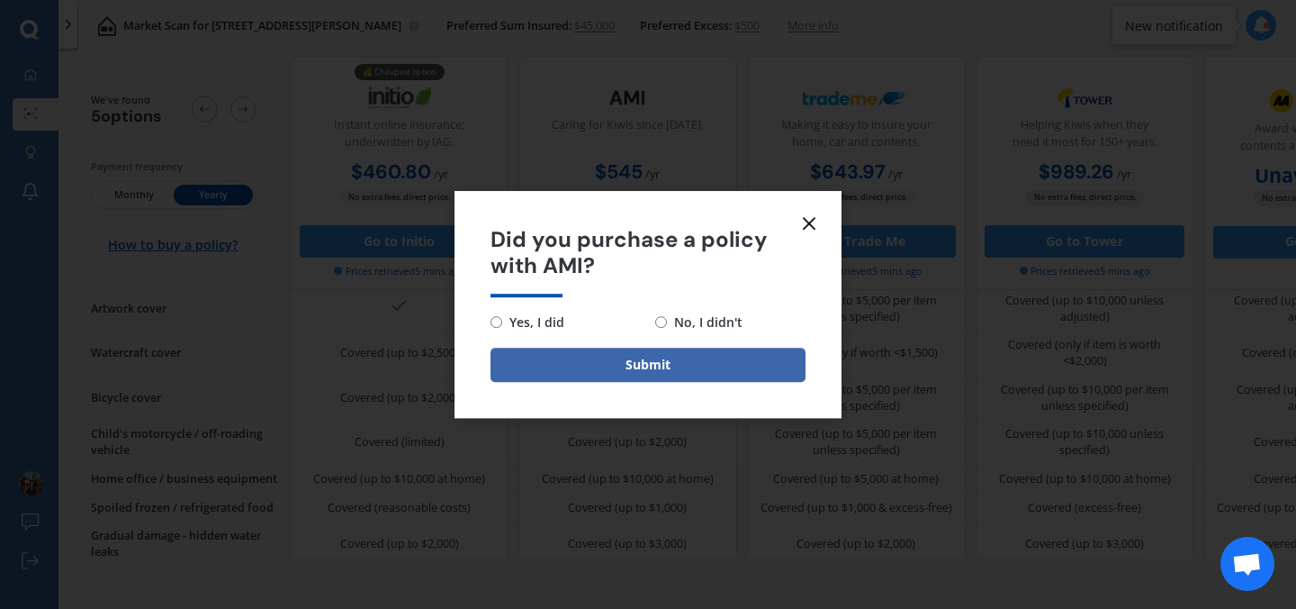
click at [670, 319] on span "No, I didn't" at bounding box center [705, 323] width 76 height 22
click at [667, 319] on input "No, I didn't" at bounding box center [661, 322] width 12 height 12
radio input "true"
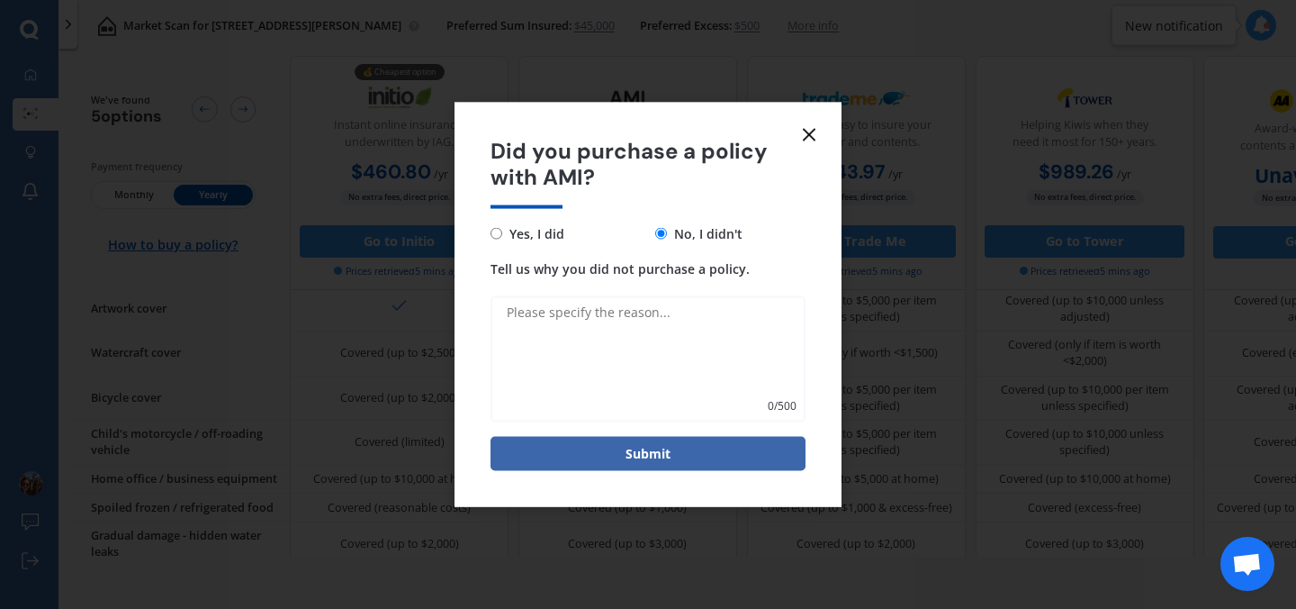
click at [807, 132] on line at bounding box center [809, 135] width 11 height 11
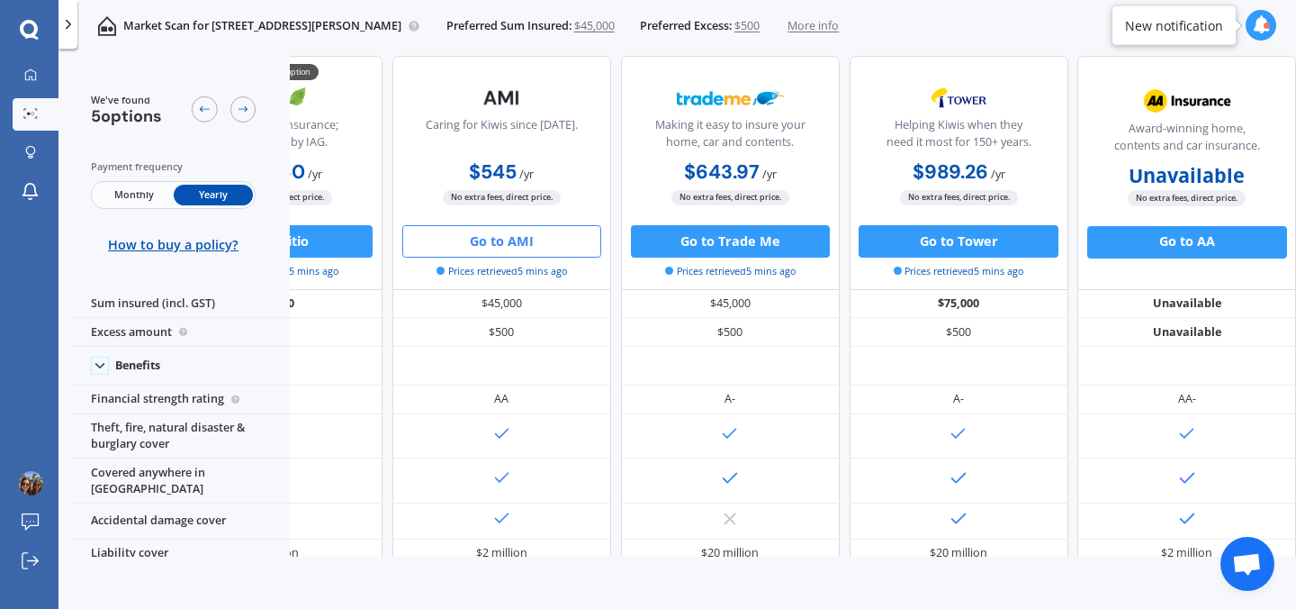
scroll to position [14, 149]
click at [752, 243] on button "Go to Trade Me" at bounding box center [730, 240] width 199 height 32
